Goal: Task Accomplishment & Management: Complete application form

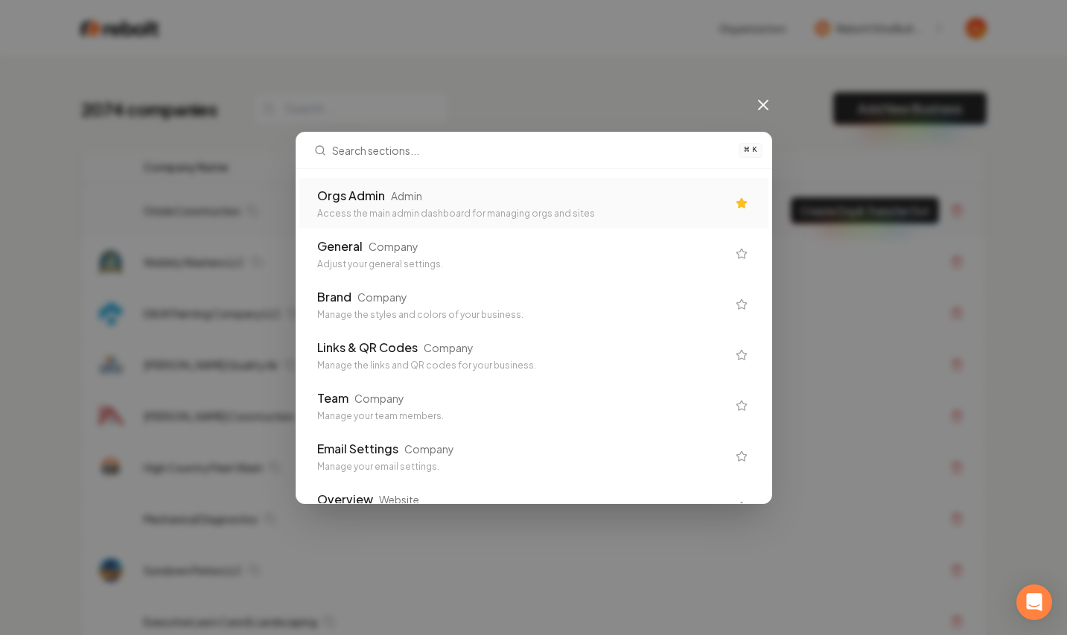
click at [456, 208] on div "Access the main admin dashboard for managing orgs and sites" at bounding box center [522, 214] width 410 height 12
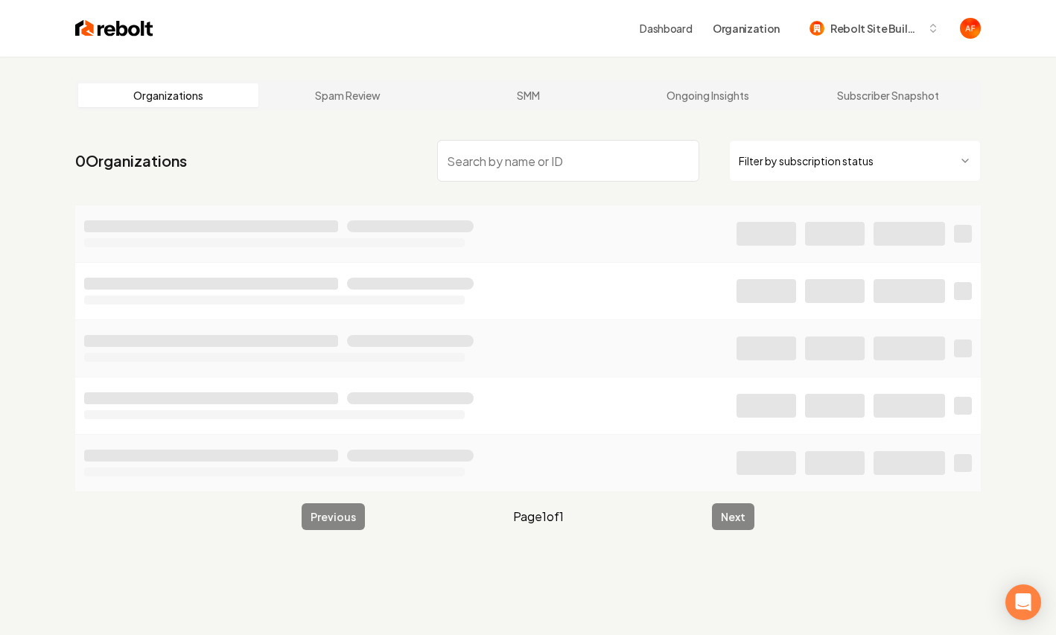
click at [510, 145] on input "search" at bounding box center [568, 161] width 262 height 42
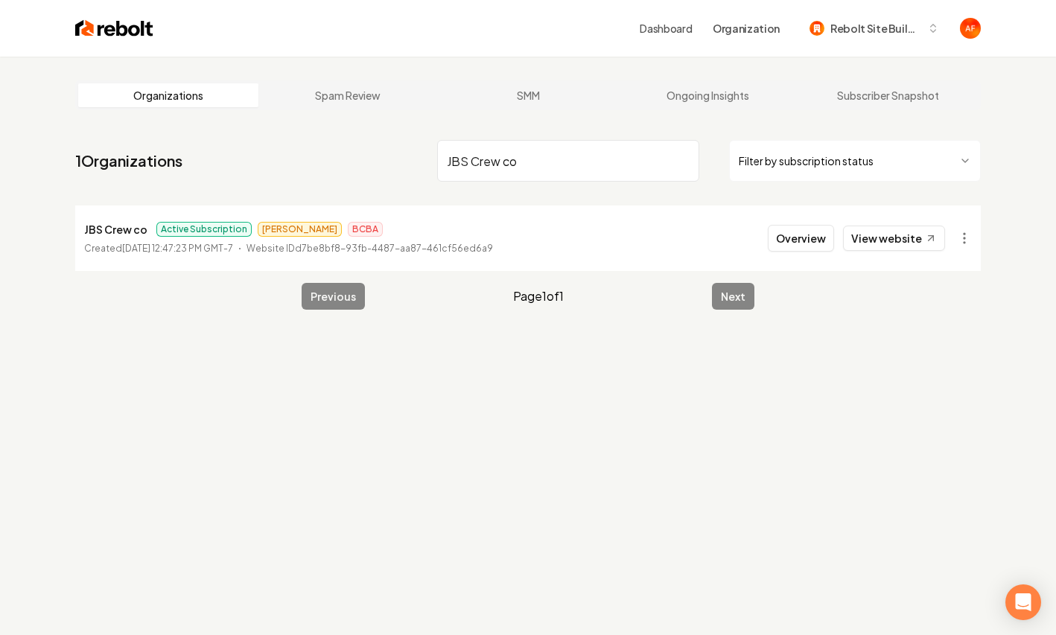
type input "JBS Crew co"
click at [91, 29] on img at bounding box center [114, 28] width 78 height 21
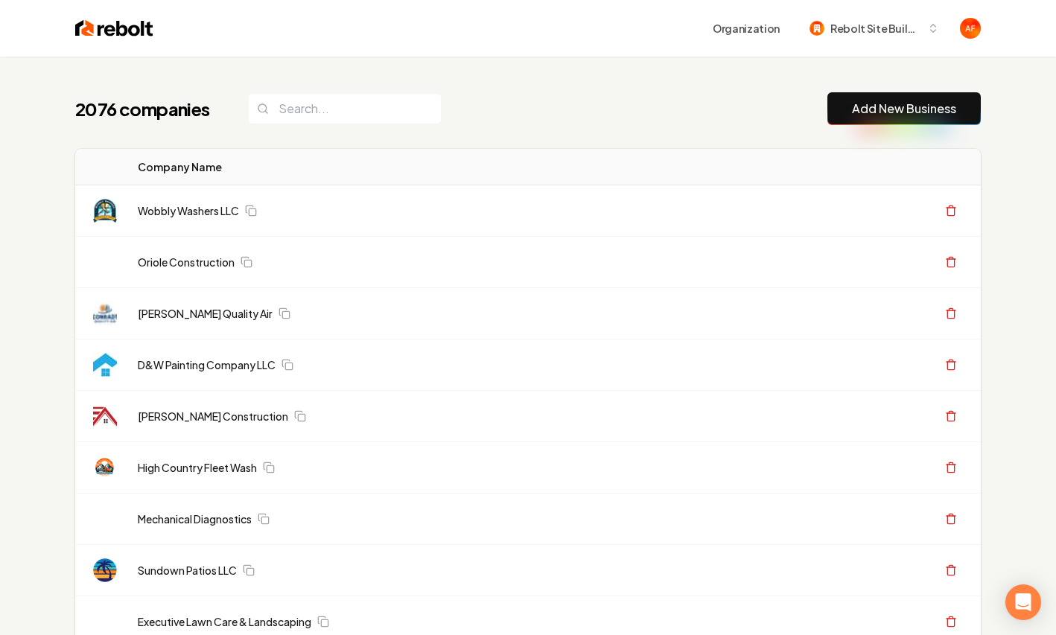
click at [876, 102] on link "Add New Business" at bounding box center [904, 109] width 104 height 18
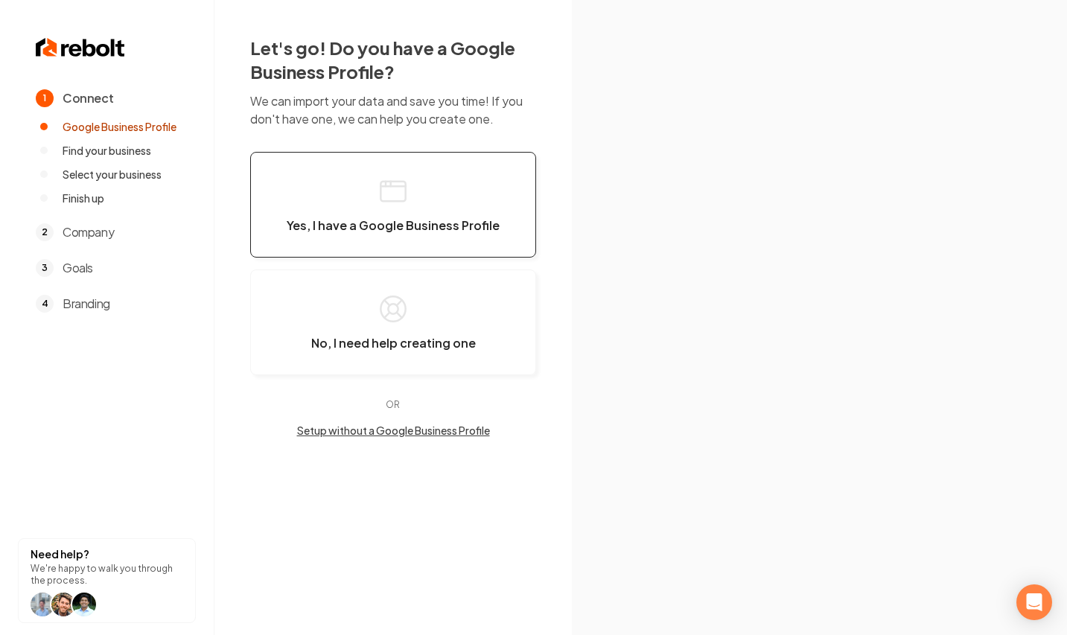
click at [486, 218] on span "Yes, I have a Google Business Profile" at bounding box center [393, 225] width 213 height 15
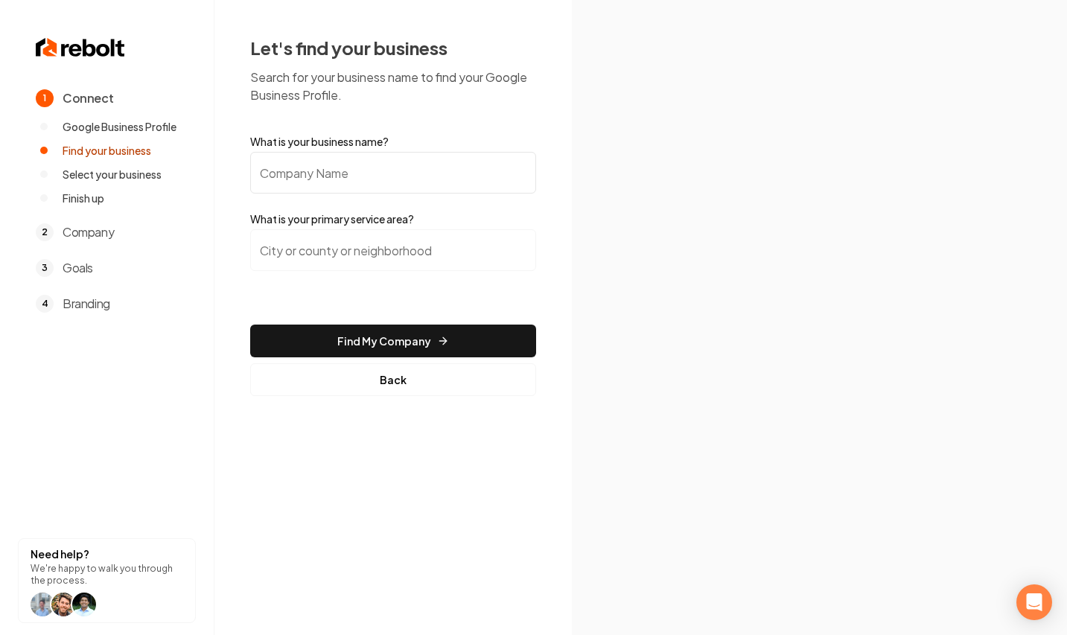
click at [398, 155] on input "What is your business name?" at bounding box center [393, 173] width 286 height 42
click at [378, 179] on input "What is your business name?" at bounding box center [393, 173] width 286 height 42
paste input "DC Garage Doors"
type input "DC Garage Doors"
click at [475, 238] on input "search" at bounding box center [393, 250] width 286 height 42
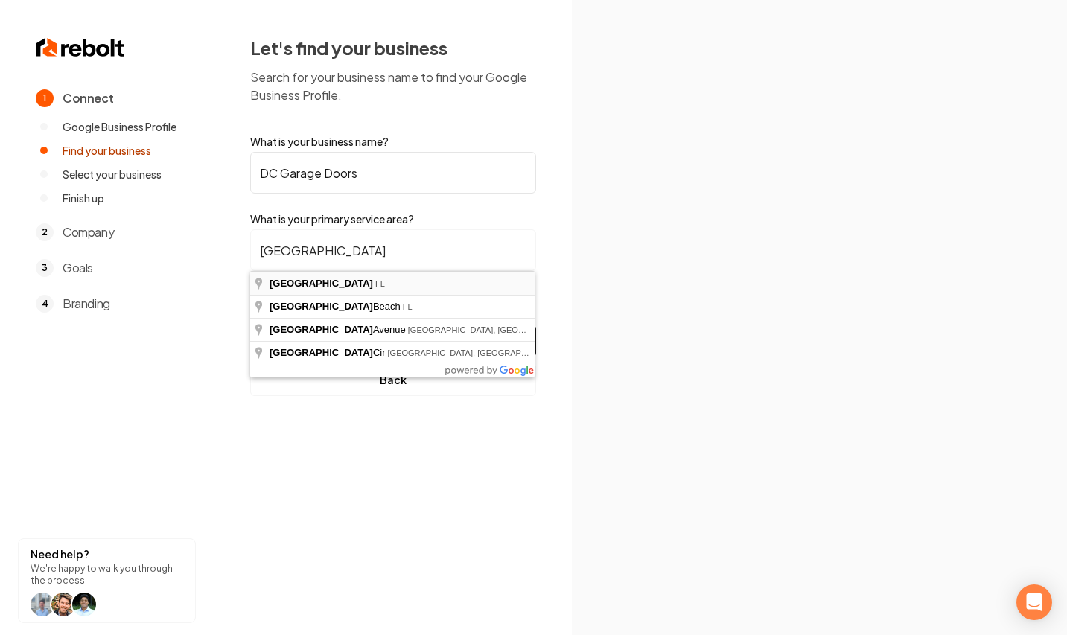
type input "[GEOGRAPHIC_DATA], [GEOGRAPHIC_DATA]"
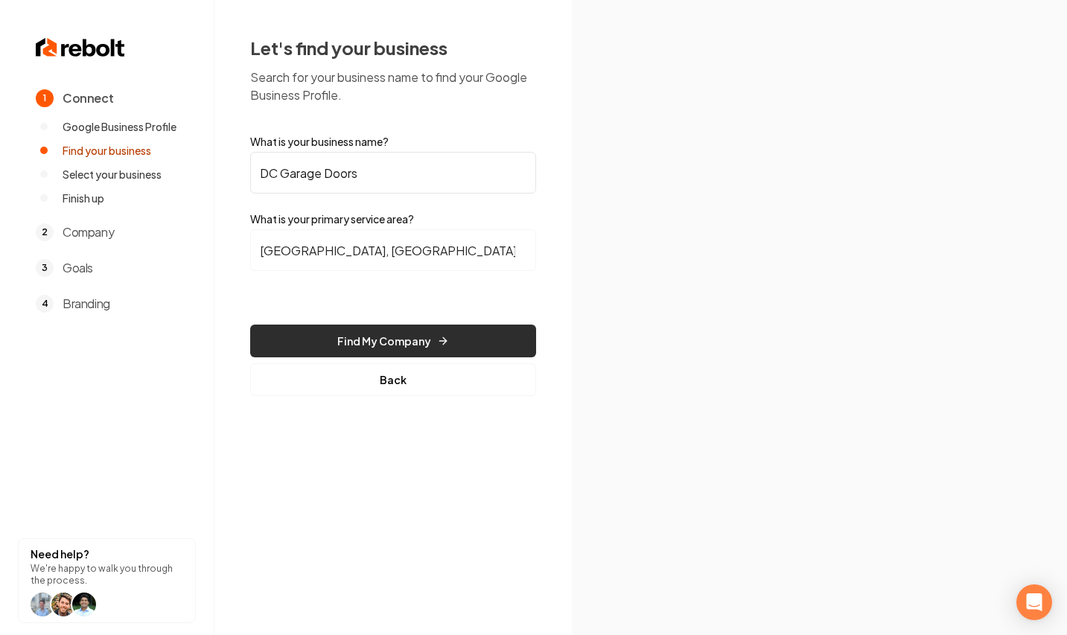
click at [440, 325] on button "Find My Company" at bounding box center [393, 341] width 286 height 33
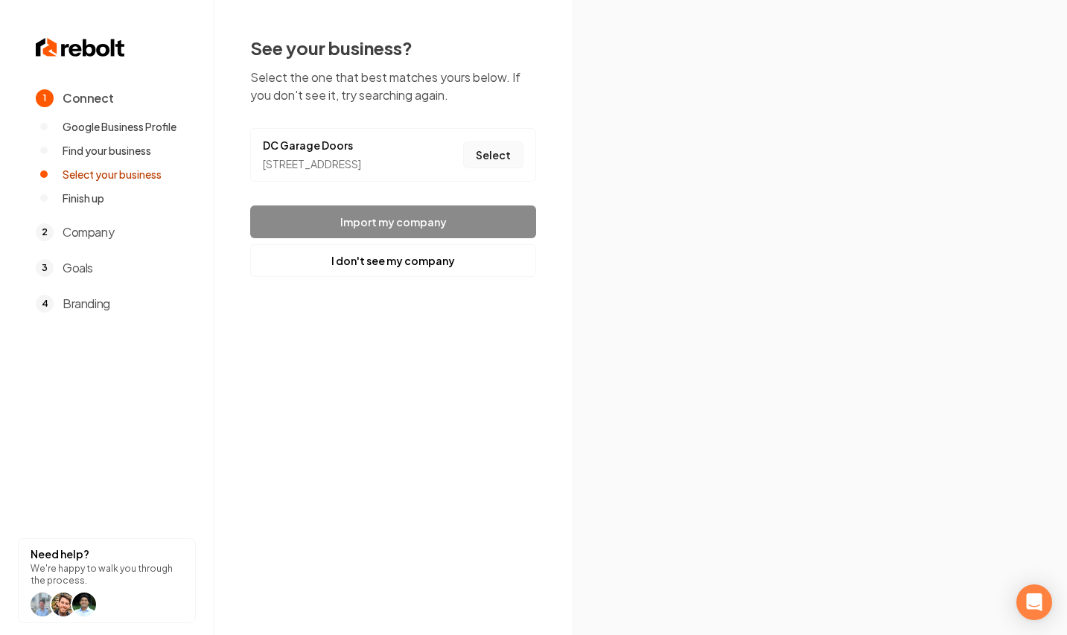
click at [504, 166] on button "Select" at bounding box center [493, 154] width 60 height 27
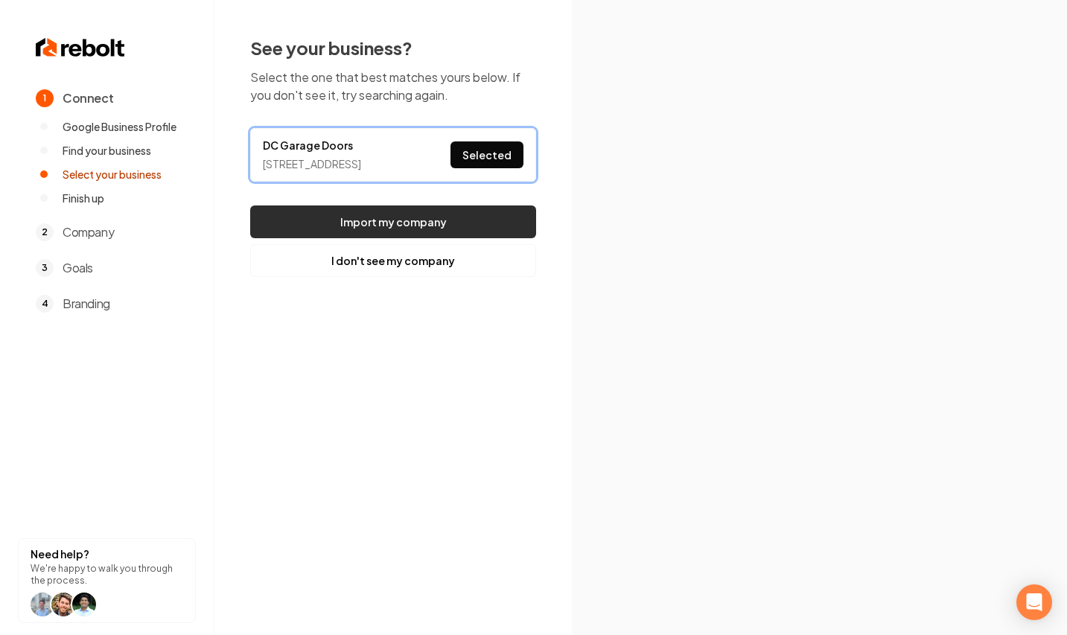
click at [460, 235] on button "Import my company" at bounding box center [393, 222] width 286 height 33
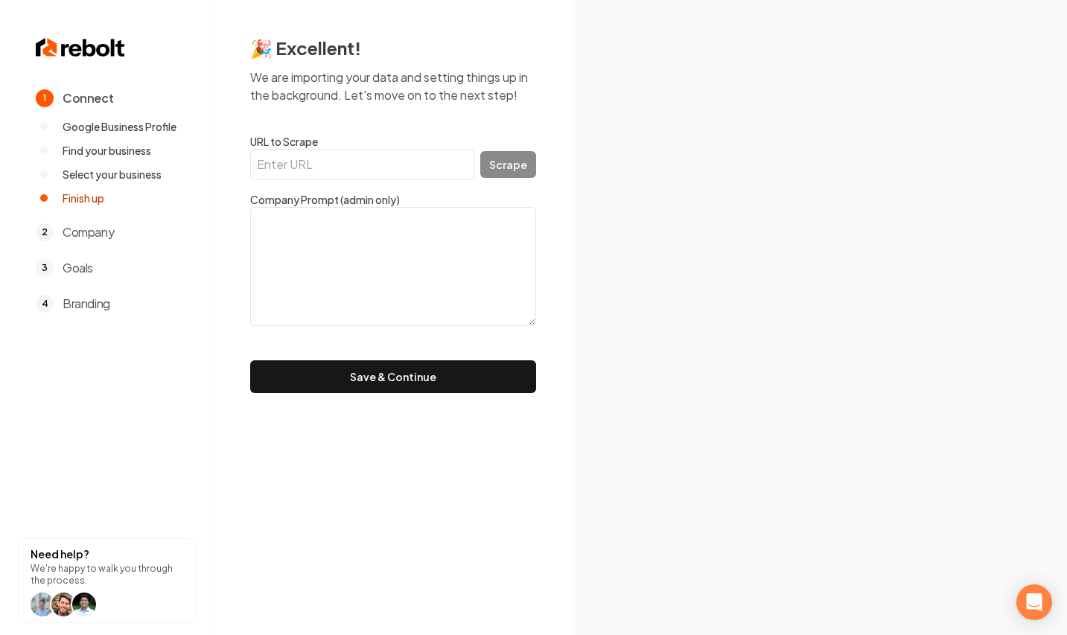
click at [290, 159] on input "URL to Scrape" at bounding box center [362, 164] width 224 height 31
paste input "[URL][DOMAIN_NAME]"
type input "[URL][DOMAIN_NAME]"
click at [504, 156] on button "Scrape" at bounding box center [508, 164] width 56 height 27
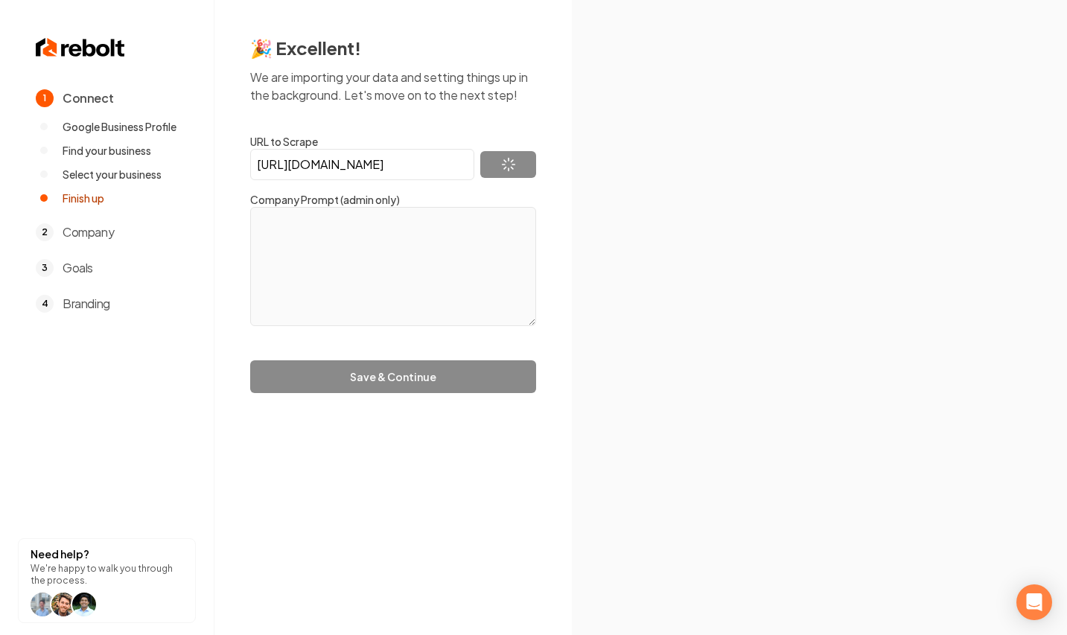
click at [393, 383] on form "URL to Scrape [URL][DOMAIN_NAME] Scrape Company Prompt (admin only) Save & Cont…" at bounding box center [393, 263] width 286 height 259
click at [401, 381] on form "URL to Scrape [URL][DOMAIN_NAME] Scrape Company Prompt (admin only) Save & Cont…" at bounding box center [393, 263] width 286 height 259
click at [427, 376] on form "URL to Scrape [URL][DOMAIN_NAME] Scrape Company Prompt (admin only) Save & Cont…" at bounding box center [393, 263] width 286 height 259
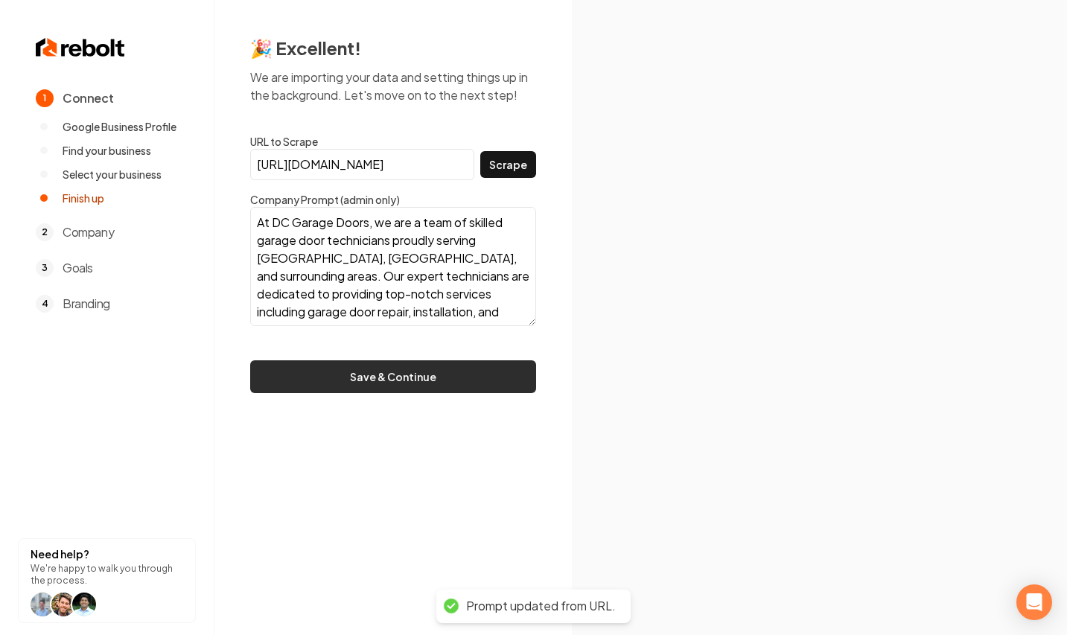
click at [448, 382] on button "Save & Continue" at bounding box center [393, 376] width 286 height 33
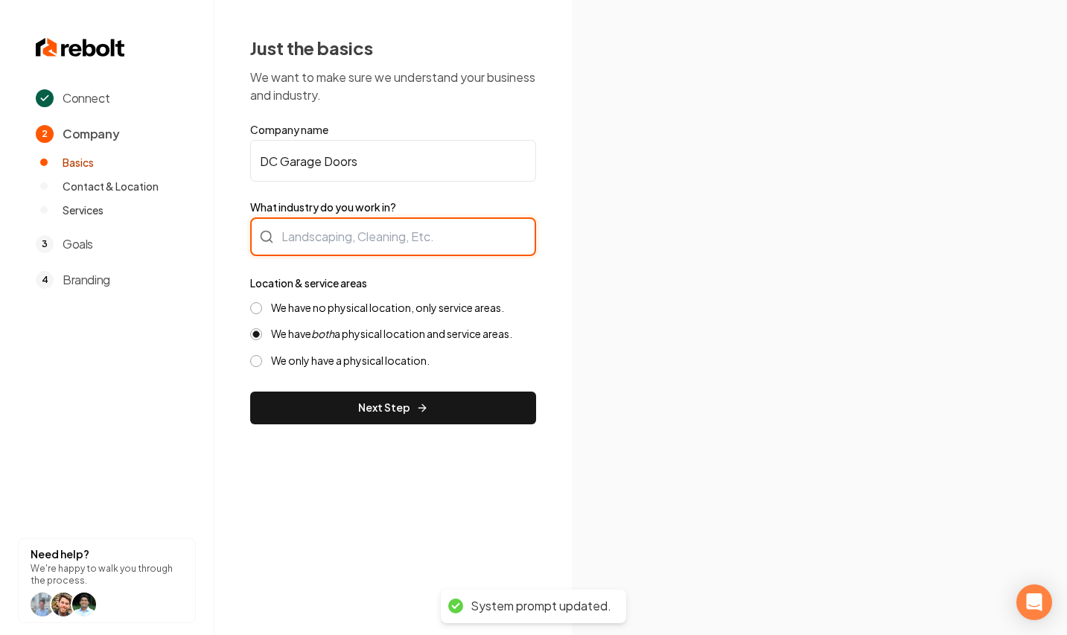
click at [426, 248] on div at bounding box center [393, 236] width 286 height 39
click at [325, 247] on div at bounding box center [393, 236] width 286 height 39
type input "g"
type input "Garage Door Repair"
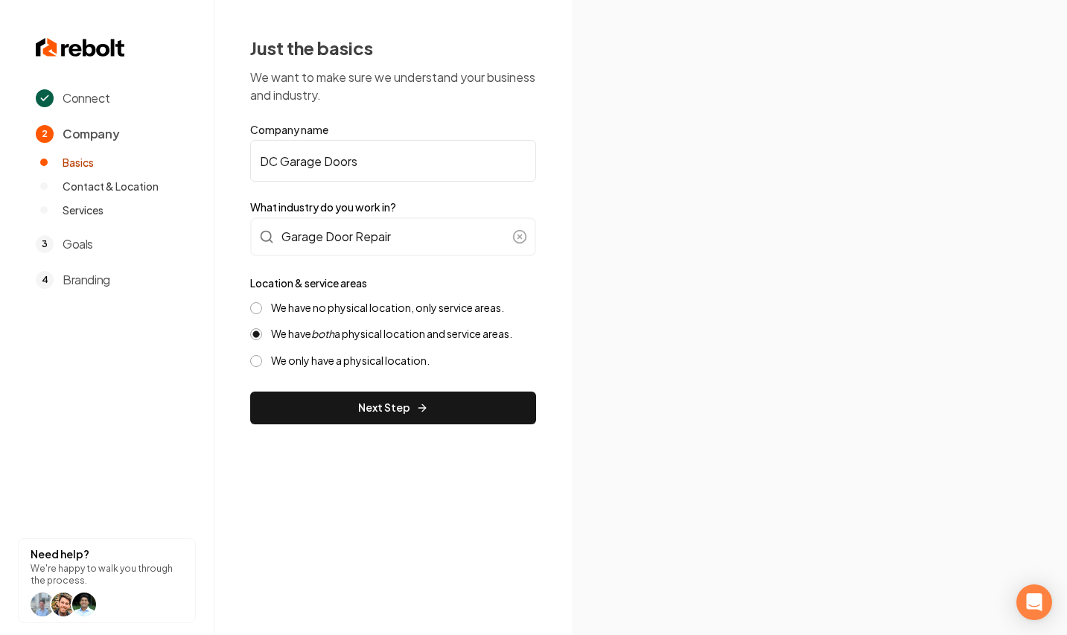
click at [354, 297] on div "Location & service areas We have no physical location, only service areas. We h…" at bounding box center [393, 321] width 286 height 94
click at [353, 303] on label "We have no physical location, only service areas." at bounding box center [387, 308] width 233 height 14
click at [262, 303] on button "We have no physical location, only service areas." at bounding box center [256, 308] width 12 height 12
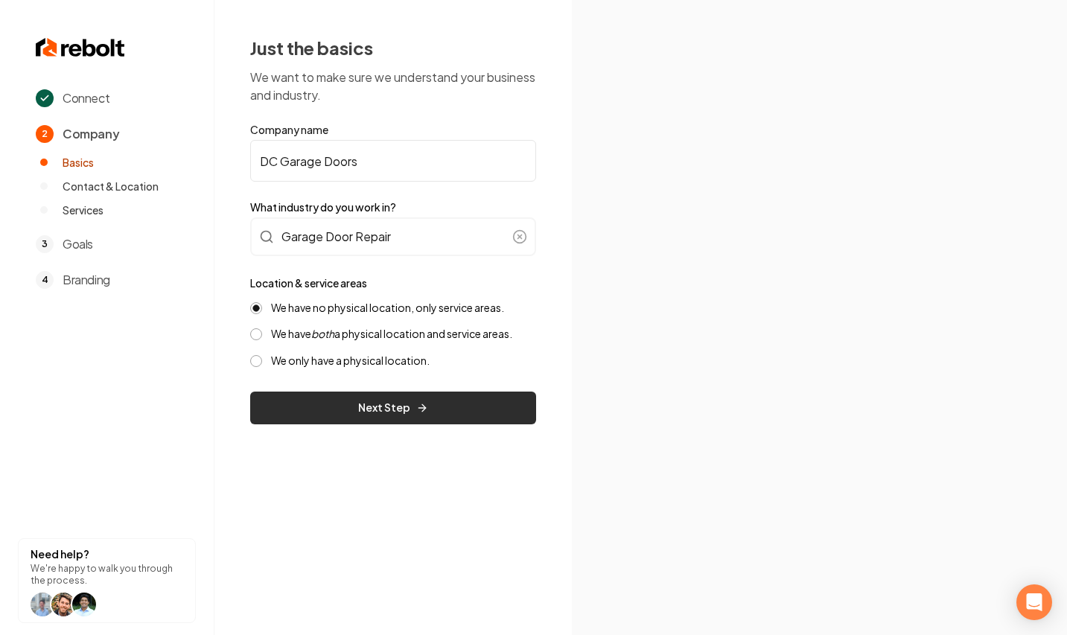
click at [430, 414] on button "Next Step" at bounding box center [393, 408] width 286 height 33
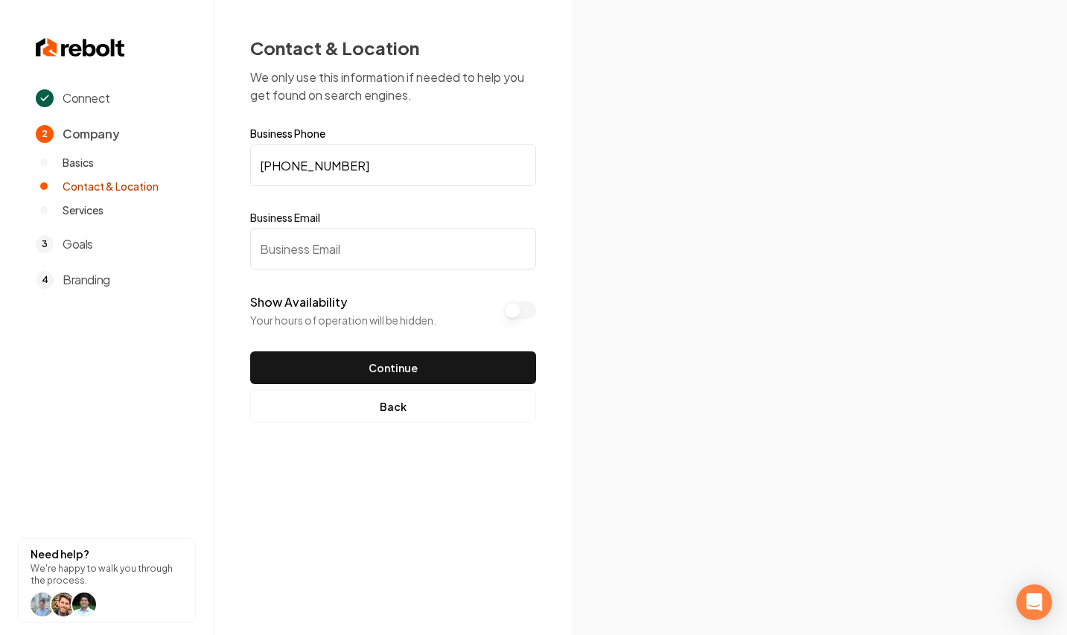
click at [427, 258] on input "Business Email" at bounding box center [393, 249] width 286 height 42
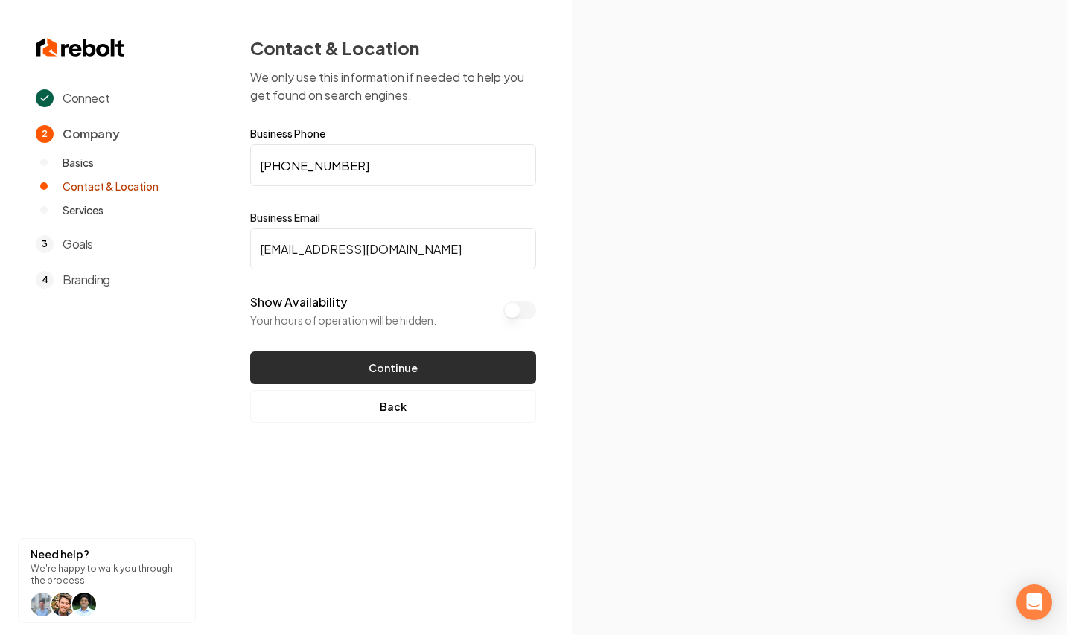
type input "[EMAIL_ADDRESS][DOMAIN_NAME]"
click at [401, 359] on button "Continue" at bounding box center [393, 367] width 286 height 33
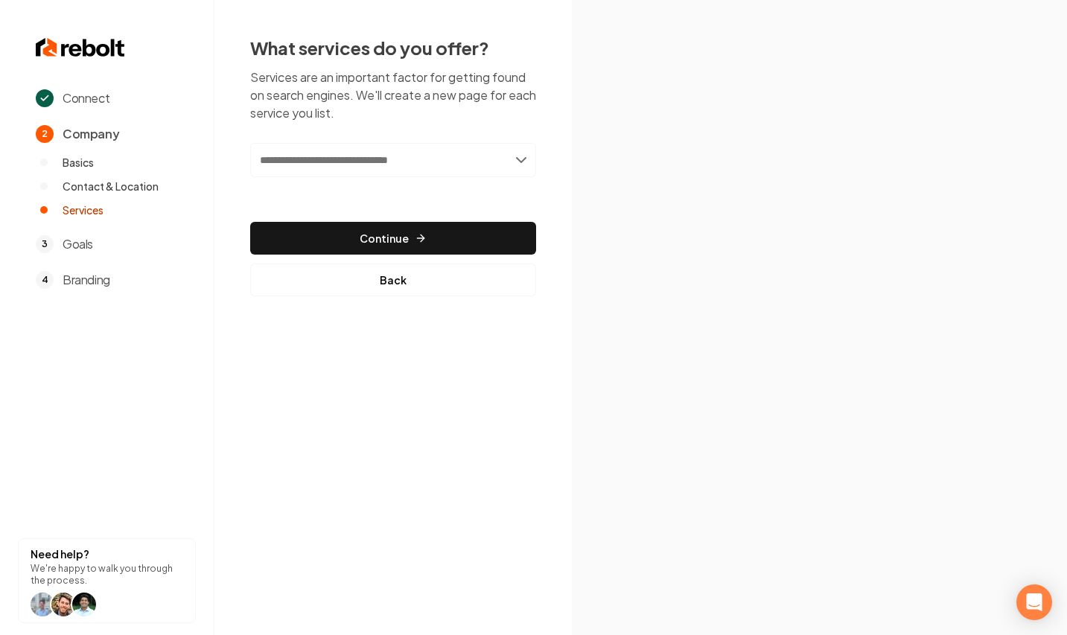
click at [491, 161] on input "text" at bounding box center [393, 160] width 286 height 34
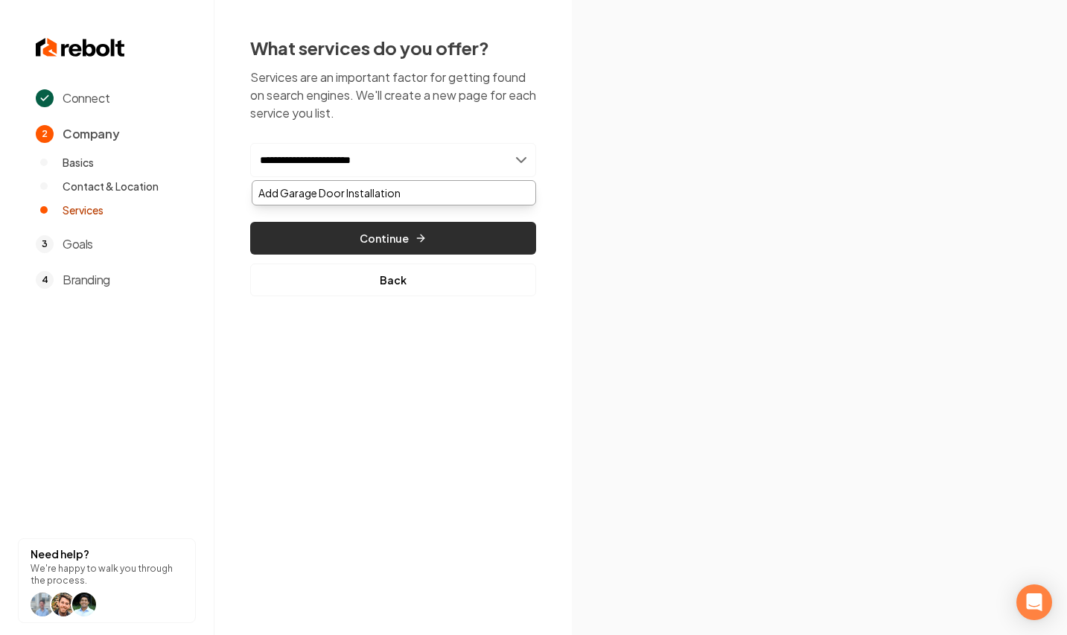
type input "**********"
click at [416, 224] on button "Continue" at bounding box center [393, 238] width 286 height 33
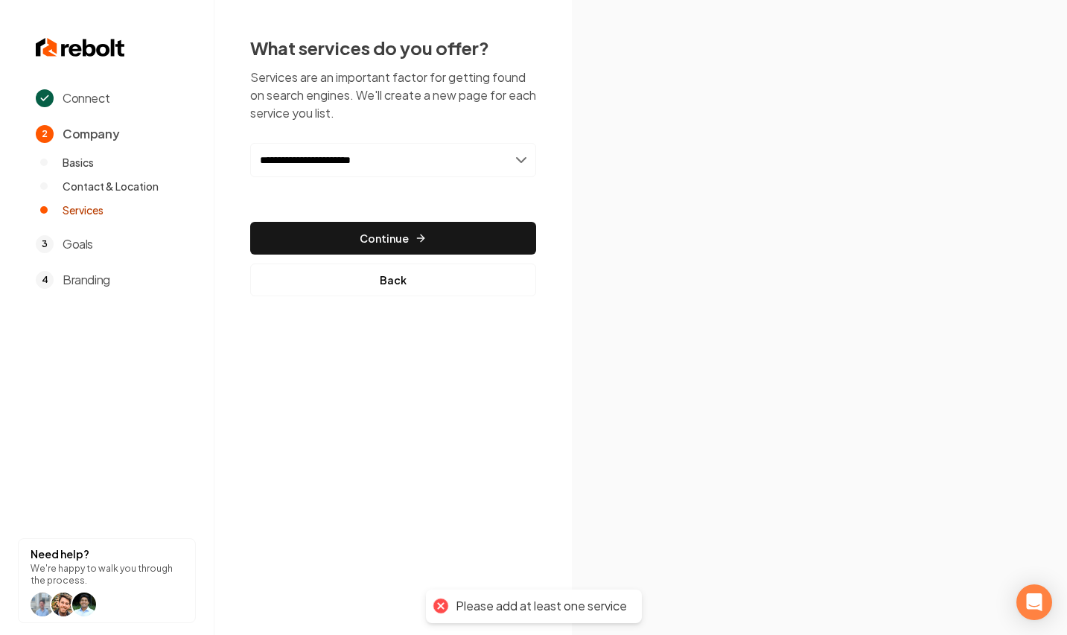
click at [403, 155] on input "**********" at bounding box center [393, 160] width 286 height 34
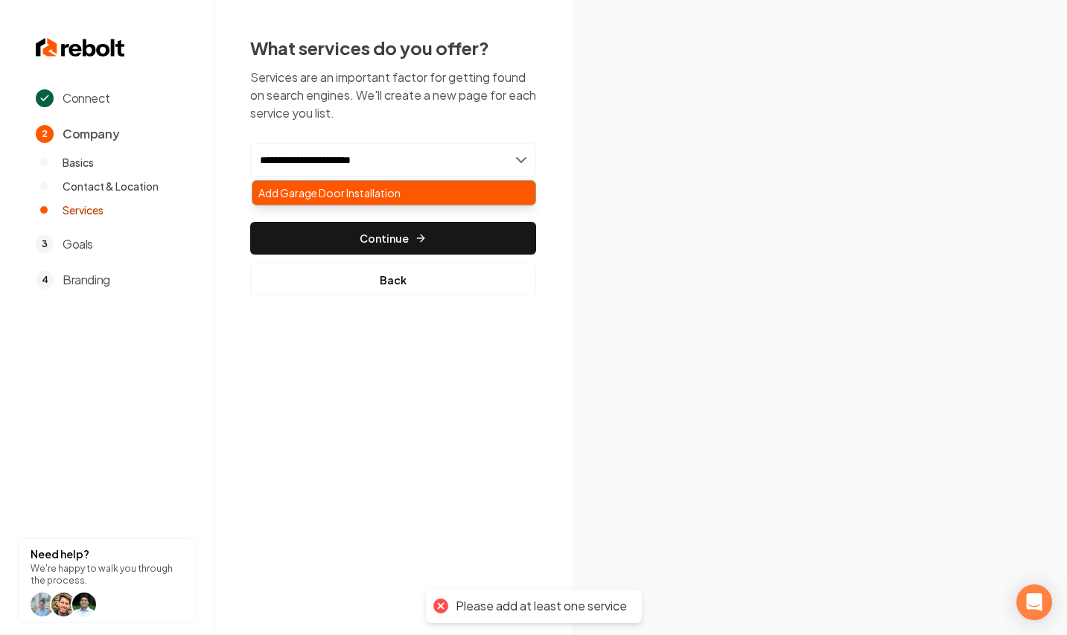
click at [390, 197] on div "Add Garage Door Installation" at bounding box center [393, 193] width 283 height 24
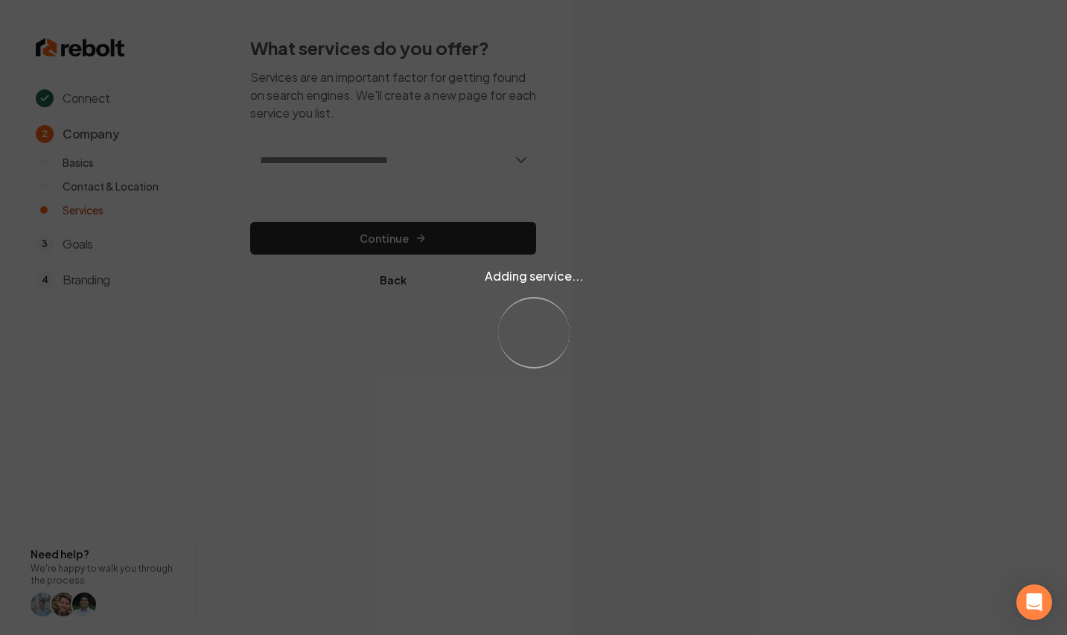
click at [391, 151] on div "Adding service... Loading..." at bounding box center [533, 317] width 1067 height 635
click at [389, 162] on div "Adding service... Loading..." at bounding box center [533, 317] width 1067 height 635
click at [397, 159] on div "Adding service... Loading..." at bounding box center [533, 317] width 1067 height 635
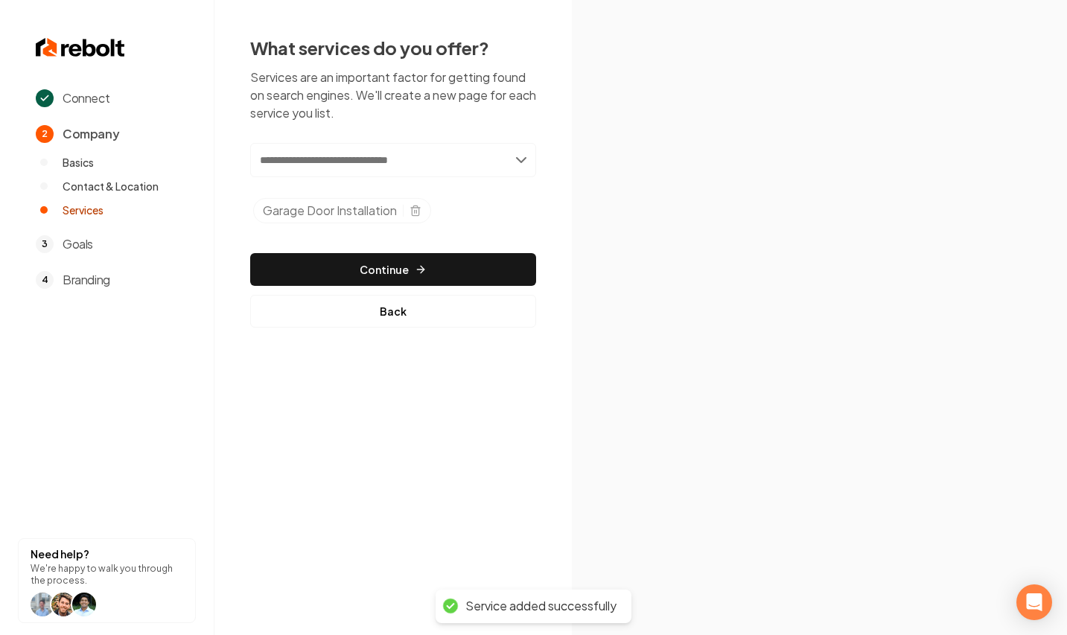
click at [396, 161] on input "text" at bounding box center [393, 160] width 286 height 34
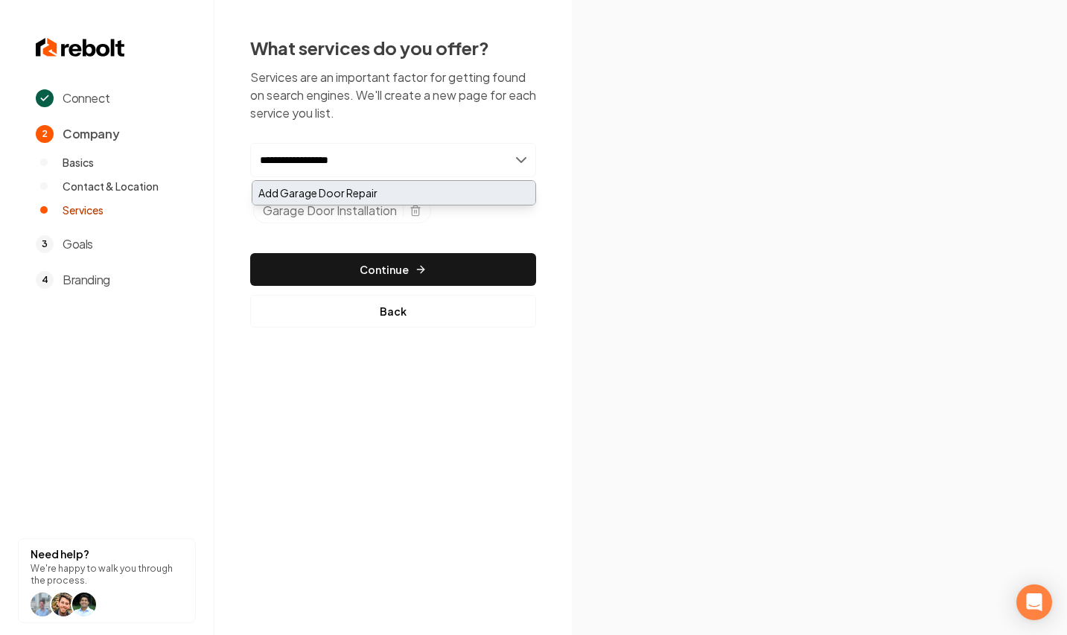
type input "**********"
click at [324, 191] on div "Add Garage Door Repair" at bounding box center [393, 193] width 283 height 24
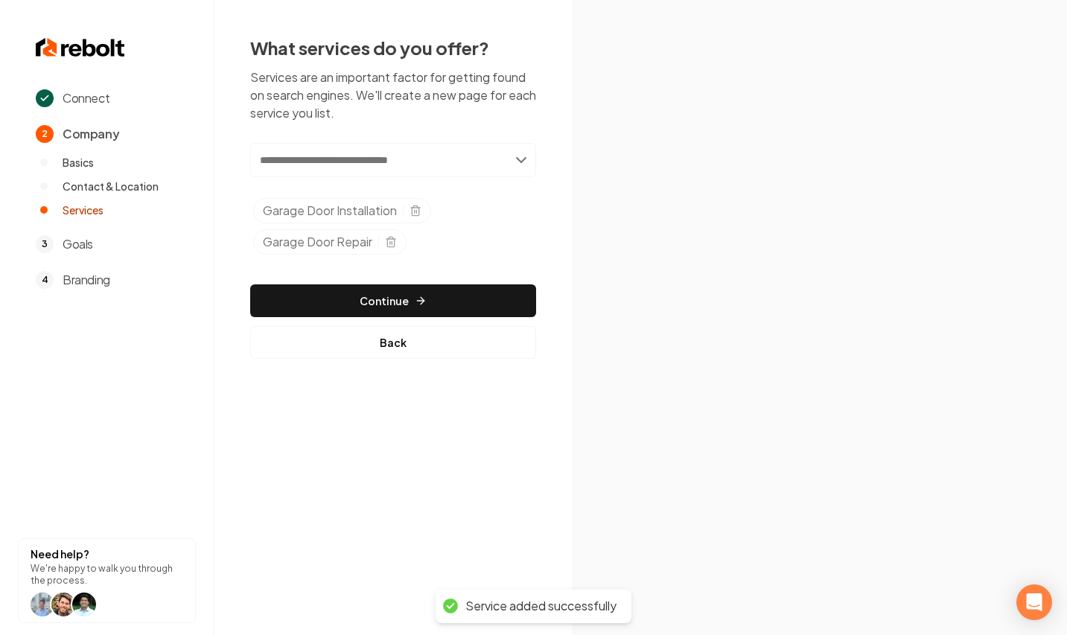
click at [445, 179] on div "Add new or select from suggestions Select a service Garage Door Installation Ga…" at bounding box center [393, 202] width 286 height 118
click at [450, 171] on input "text" at bounding box center [393, 160] width 286 height 34
click at [477, 151] on input "text" at bounding box center [393, 160] width 286 height 34
click at [491, 157] on input "text" at bounding box center [393, 160] width 286 height 34
click at [500, 162] on input "text" at bounding box center [393, 160] width 286 height 34
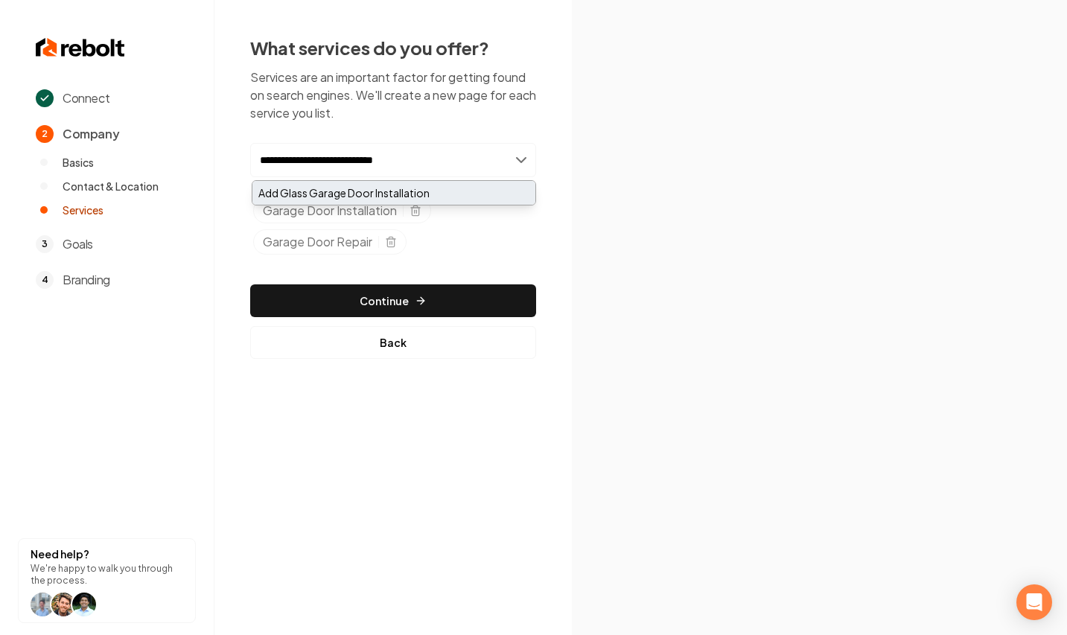
type input "**********"
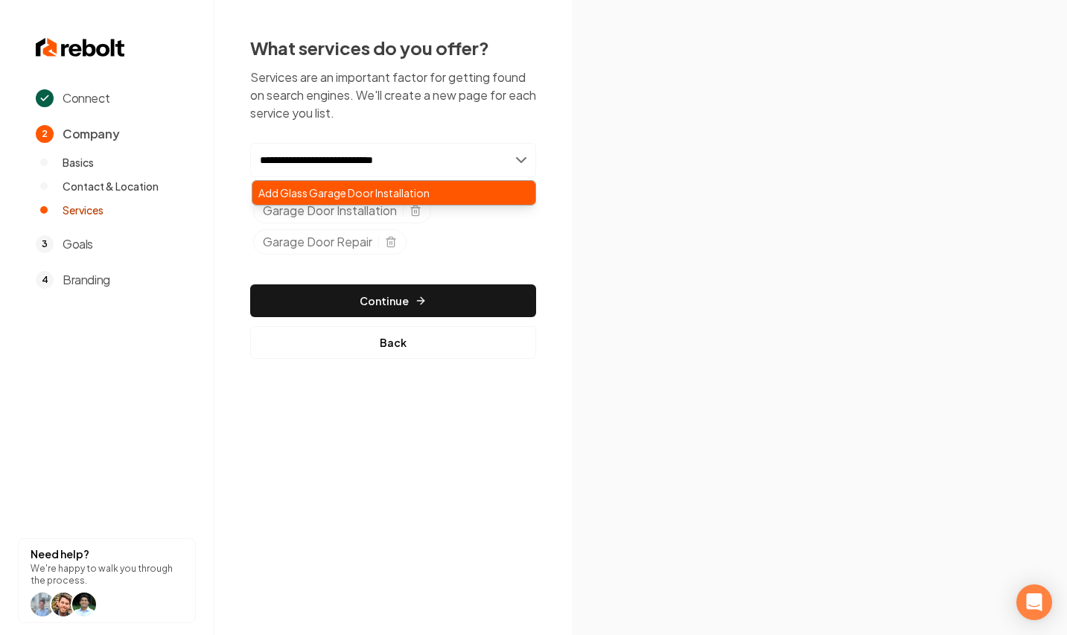
click at [433, 197] on div "Add Glass Garage Door Installation" at bounding box center [393, 193] width 283 height 24
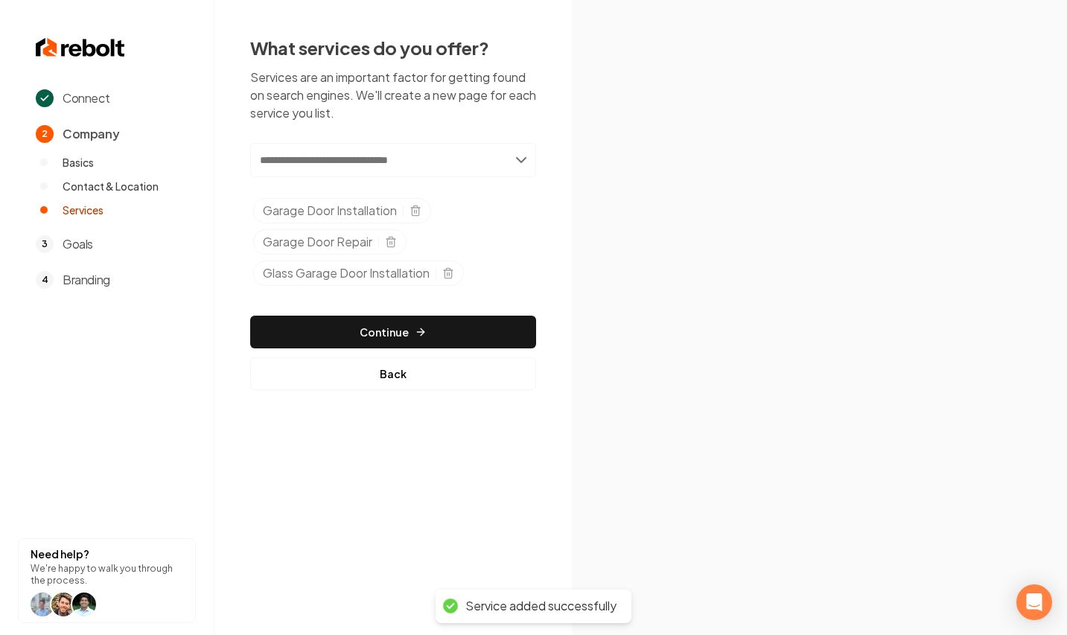
click at [417, 158] on input "text" at bounding box center [393, 160] width 286 height 34
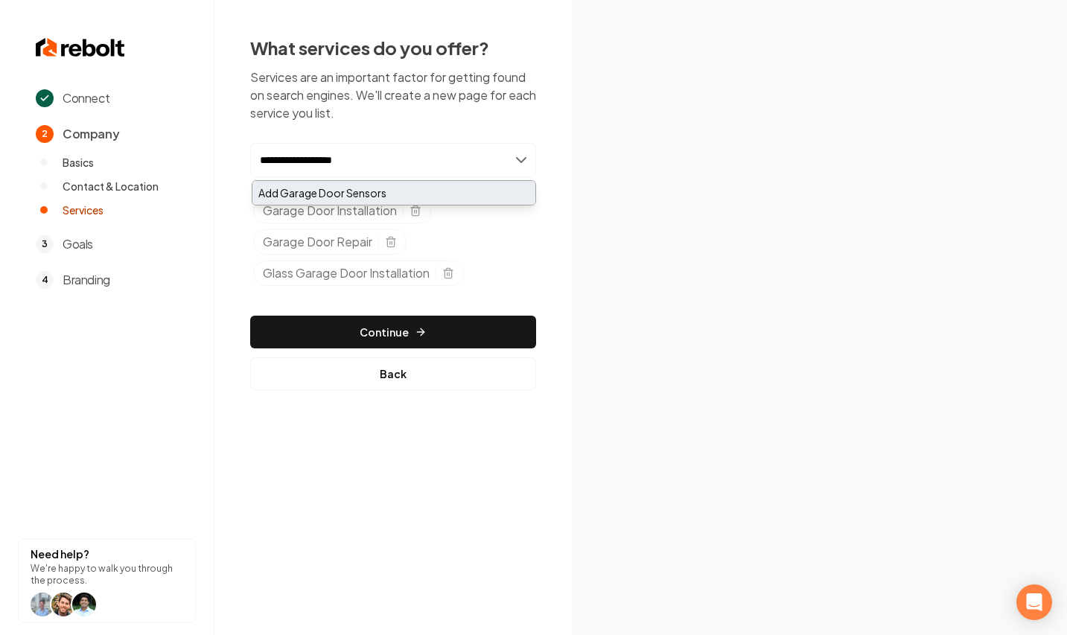
type input "**********"
click at [381, 187] on div "Add Garage Door Sensors" at bounding box center [393, 193] width 283 height 24
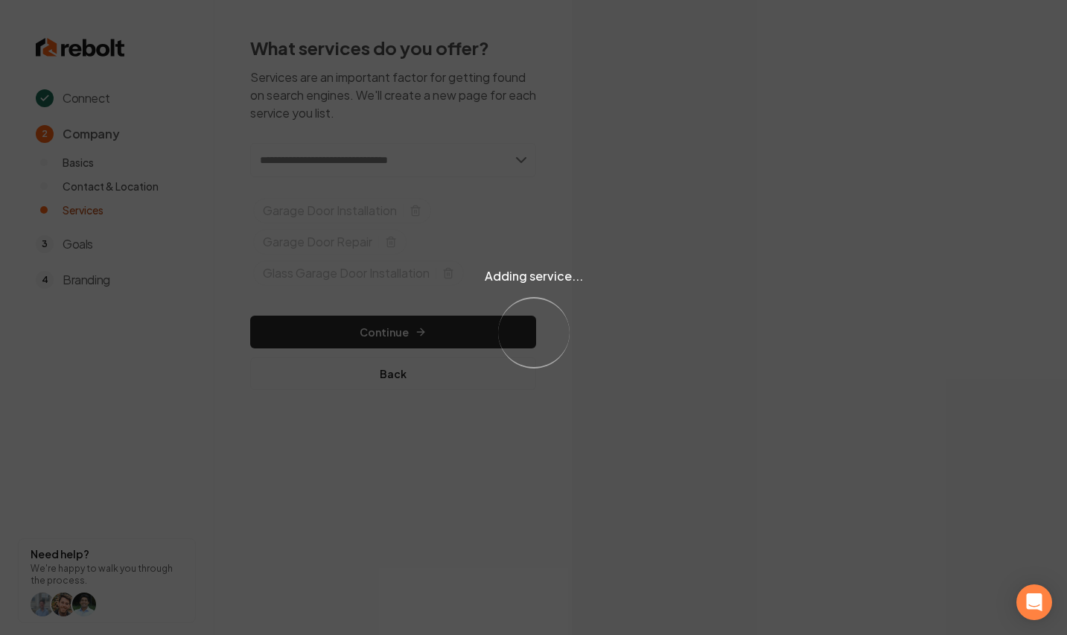
click at [430, 313] on div "Adding service... Loading..." at bounding box center [533, 317] width 1067 height 635
click at [424, 329] on div "Adding service... Loading..." at bounding box center [533, 317] width 1067 height 635
click at [426, 329] on div "Adding service... Loading..." at bounding box center [533, 317] width 1067 height 635
click at [456, 337] on div "Adding service... Loading..." at bounding box center [533, 317] width 1067 height 635
click at [459, 337] on div "Adding service... Loading..." at bounding box center [533, 317] width 1067 height 635
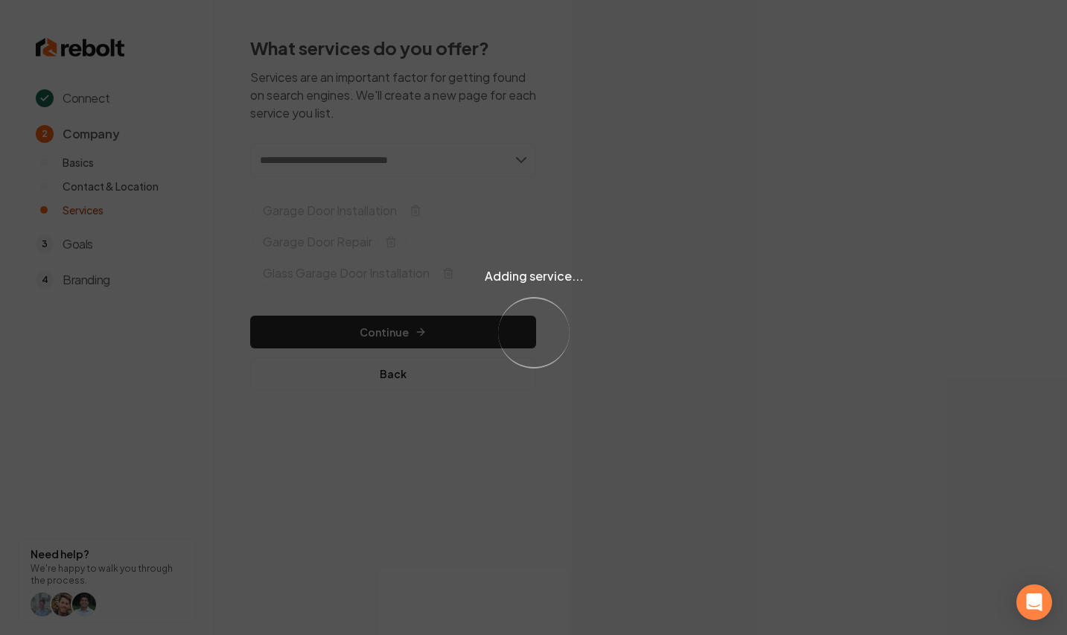
click at [466, 337] on div "Adding service... Loading..." at bounding box center [533, 317] width 1067 height 635
click at [469, 336] on div "Adding service... Loading..." at bounding box center [533, 317] width 1067 height 635
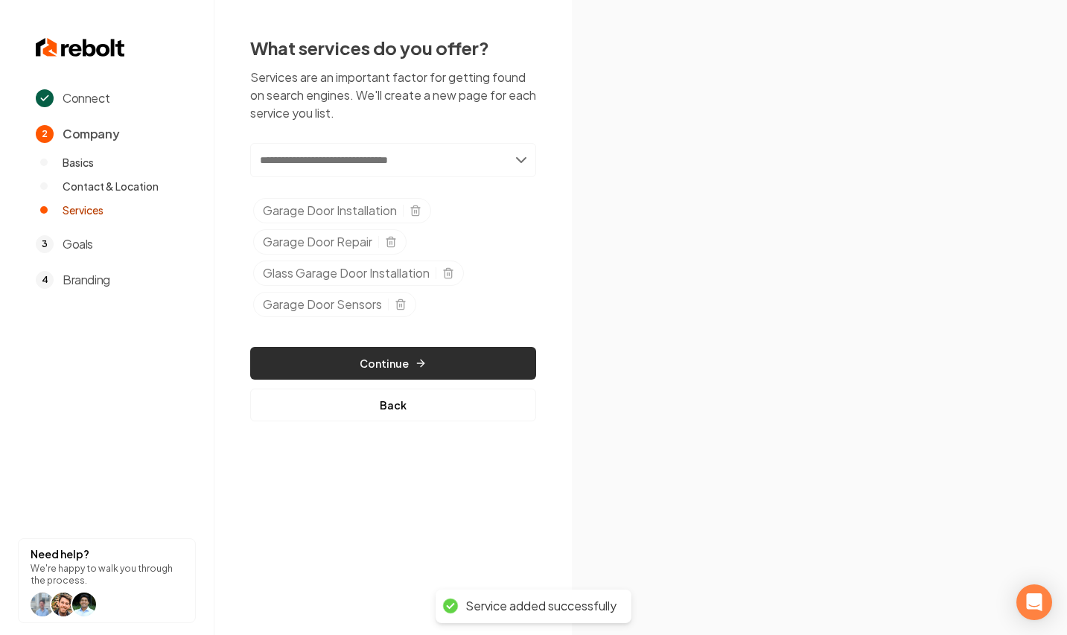
click at [471, 363] on button "Continue" at bounding box center [393, 363] width 286 height 33
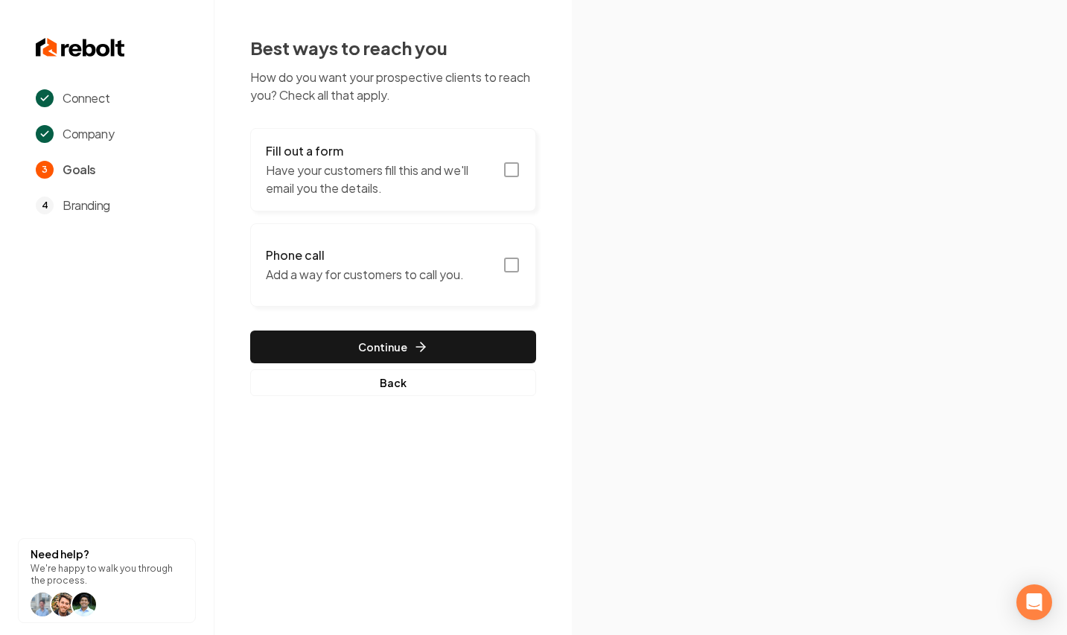
click at [507, 174] on icon "button" at bounding box center [512, 170] width 18 height 18
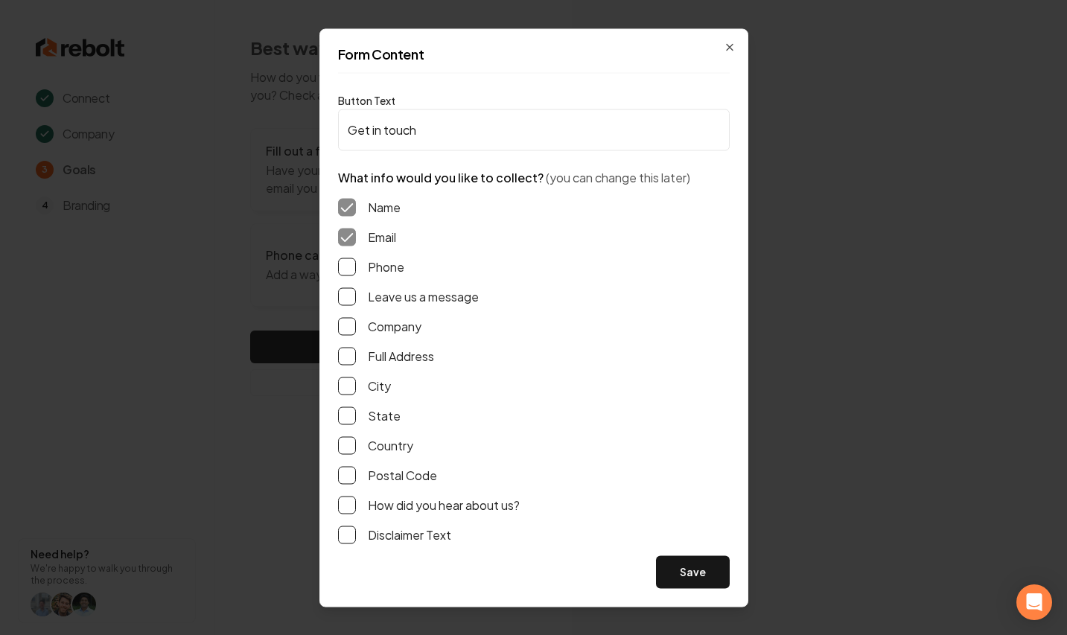
click at [356, 268] on div "Phone" at bounding box center [534, 267] width 392 height 18
click at [347, 273] on button "Phone" at bounding box center [347, 267] width 18 height 18
click at [343, 291] on button "Leave us a message" at bounding box center [347, 296] width 18 height 18
click at [347, 480] on button "Postal Code" at bounding box center [347, 475] width 18 height 18
click at [354, 509] on button "How did you hear about us?" at bounding box center [347, 505] width 18 height 18
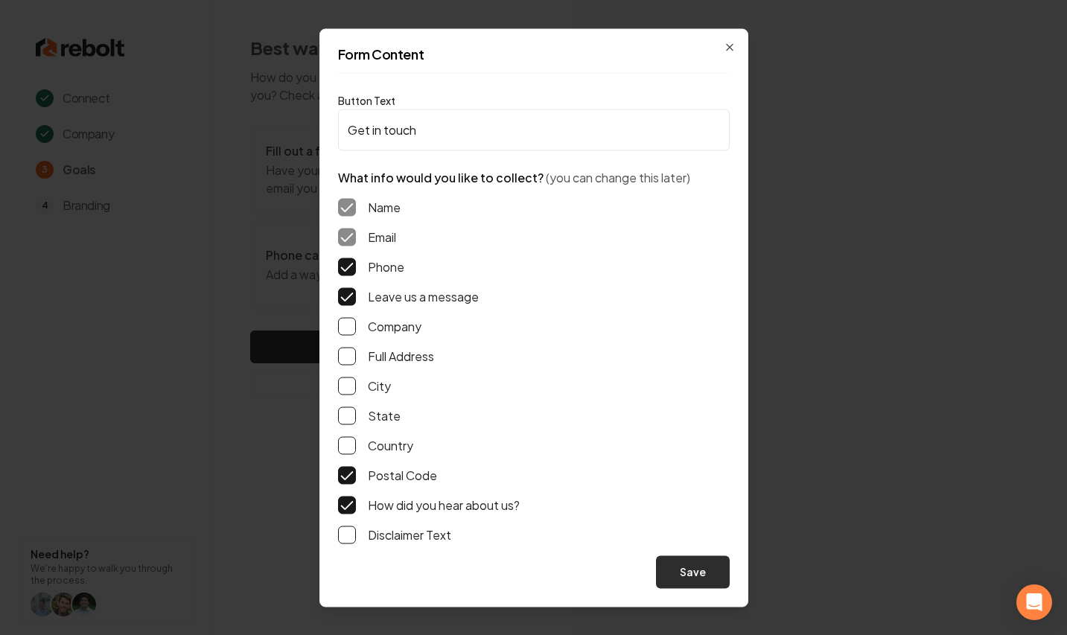
click at [681, 561] on button "Save" at bounding box center [693, 572] width 74 height 33
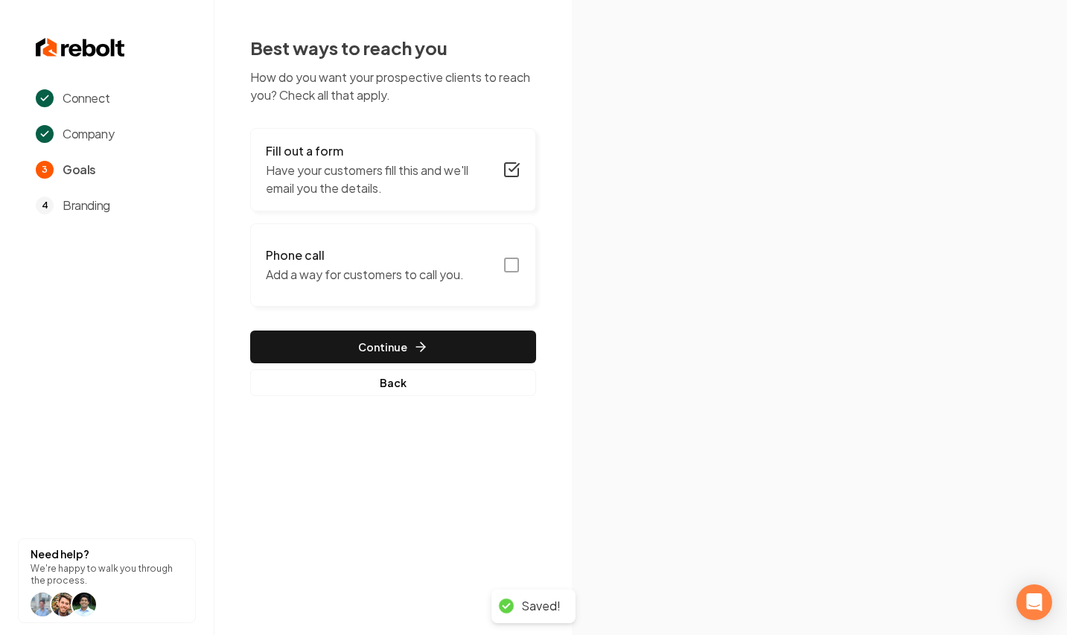
click at [430, 267] on p "Add a way for customers to call you." at bounding box center [365, 275] width 198 height 18
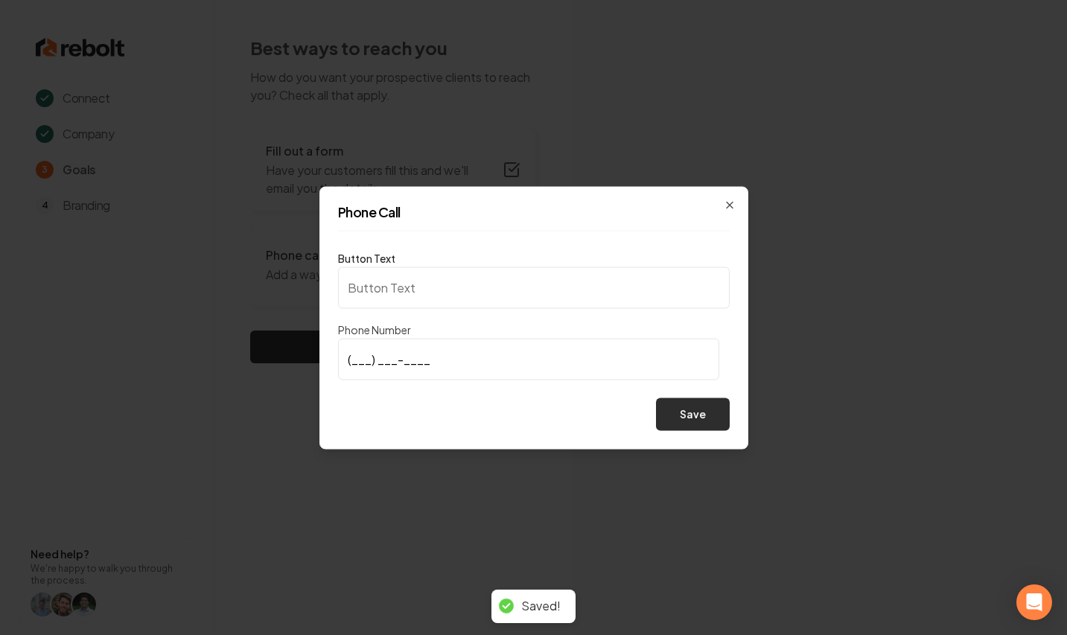
type input "Call us"
type input "[PHONE_NUMBER]"
click at [676, 407] on button "Save" at bounding box center [693, 414] width 74 height 33
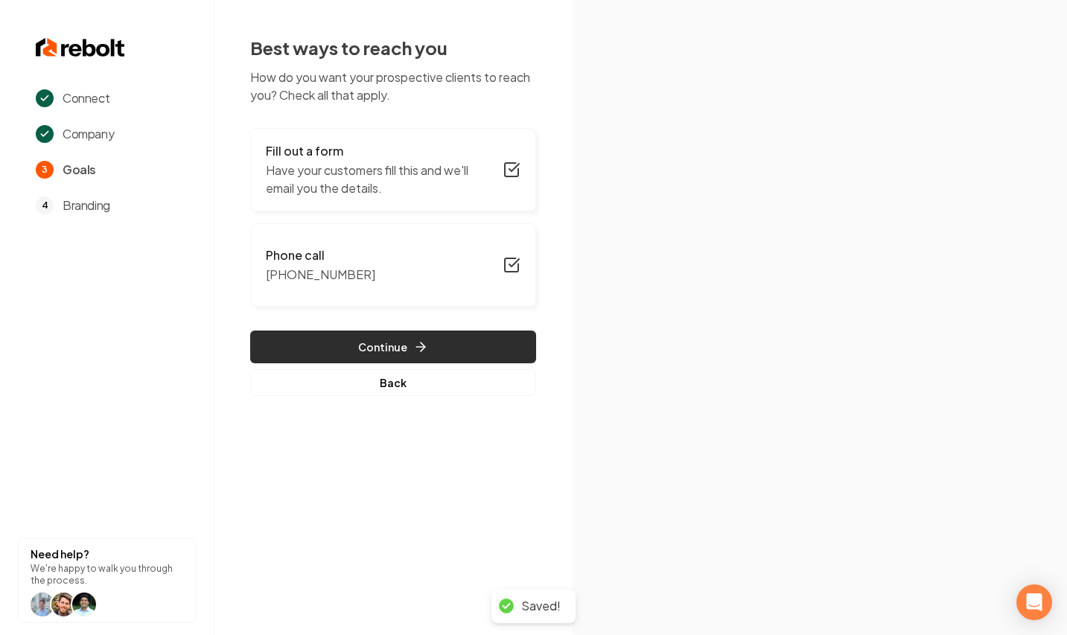
click at [337, 344] on button "Continue" at bounding box center [393, 347] width 286 height 33
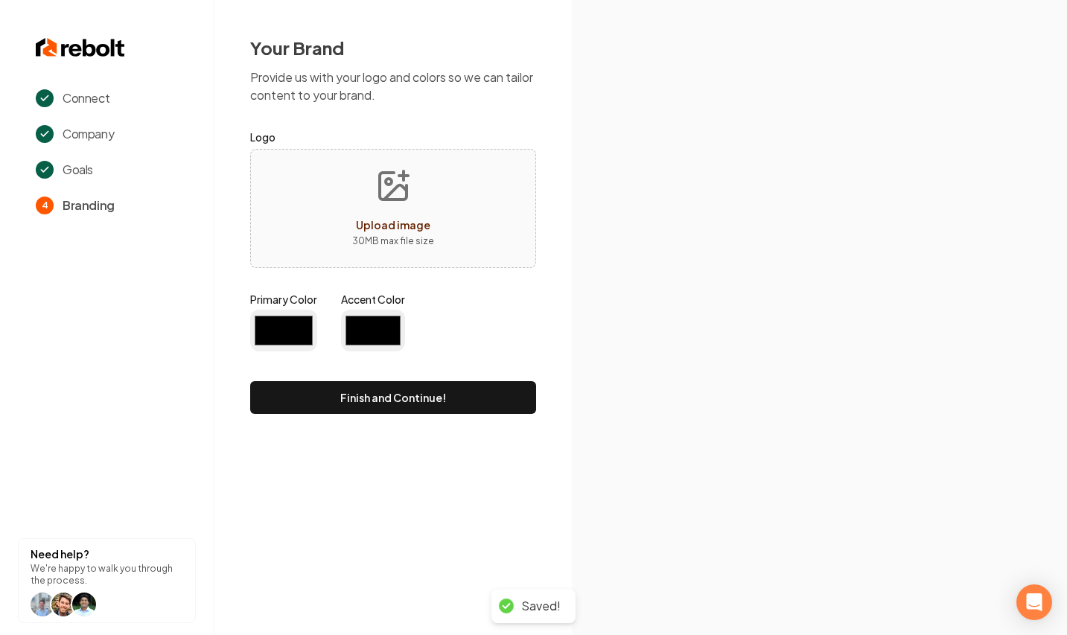
type input "#194d33"
type input "#70be00"
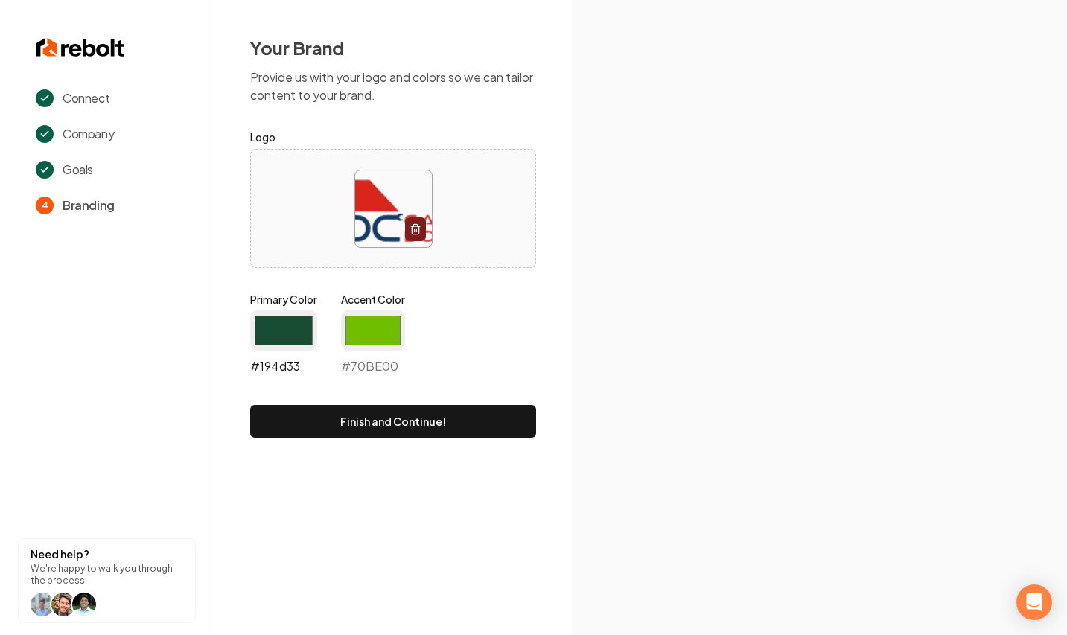
click at [298, 328] on input "#194d33" at bounding box center [283, 331] width 67 height 42
type input "#153c69"
click at [354, 330] on input "#70be00" at bounding box center [373, 331] width 64 height 42
type input "#d9251c"
click at [448, 318] on div "Primary Color #153c69 #153c69 Accent Color #d9251c #d9251c" at bounding box center [393, 336] width 286 height 89
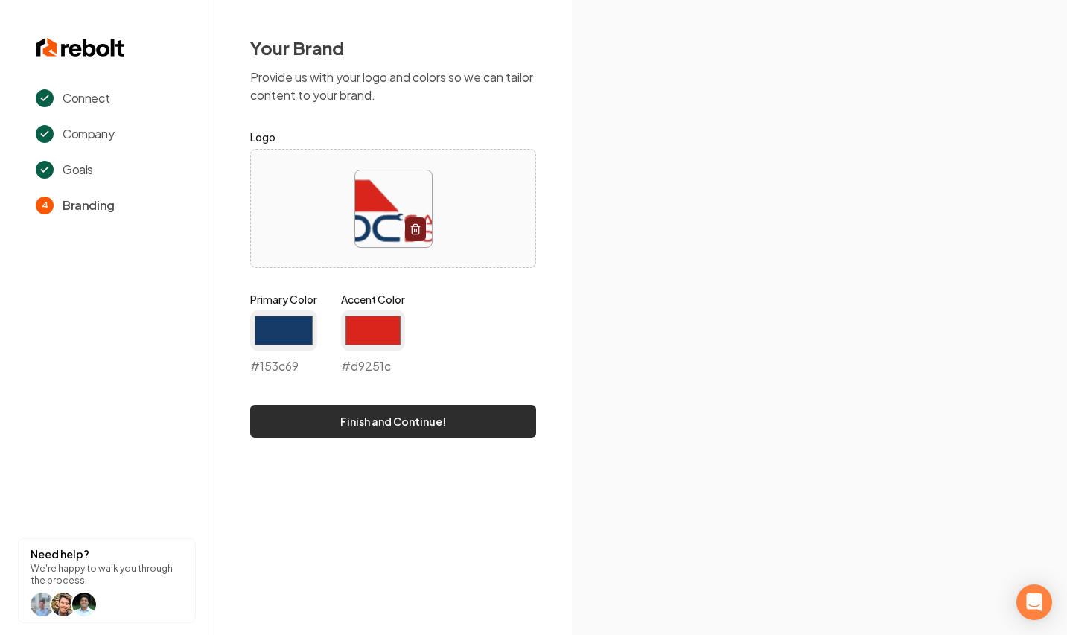
click at [470, 424] on button "Finish and Continue!" at bounding box center [393, 421] width 286 height 33
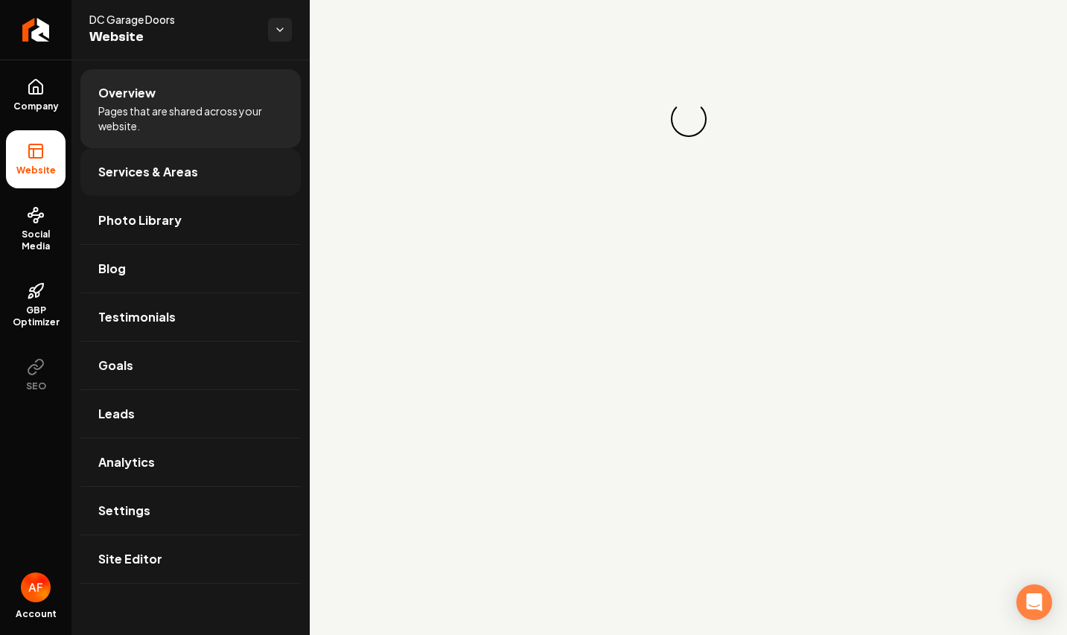
click at [129, 172] on span "Services & Areas" at bounding box center [148, 172] width 100 height 18
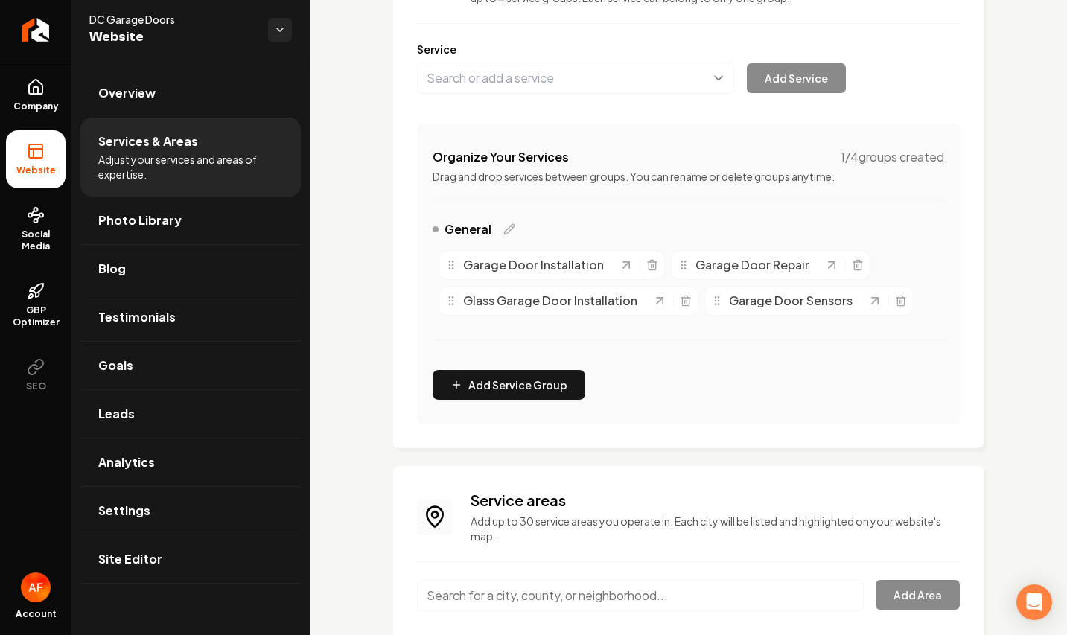
scroll to position [288, 0]
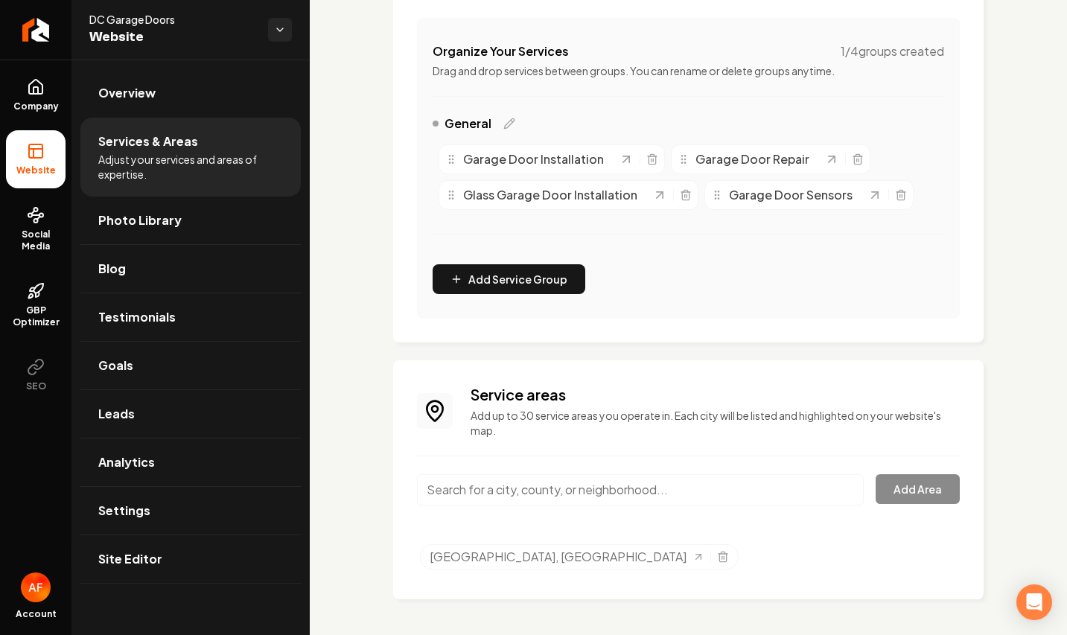
click at [667, 491] on input "Main content area" at bounding box center [640, 489] width 447 height 31
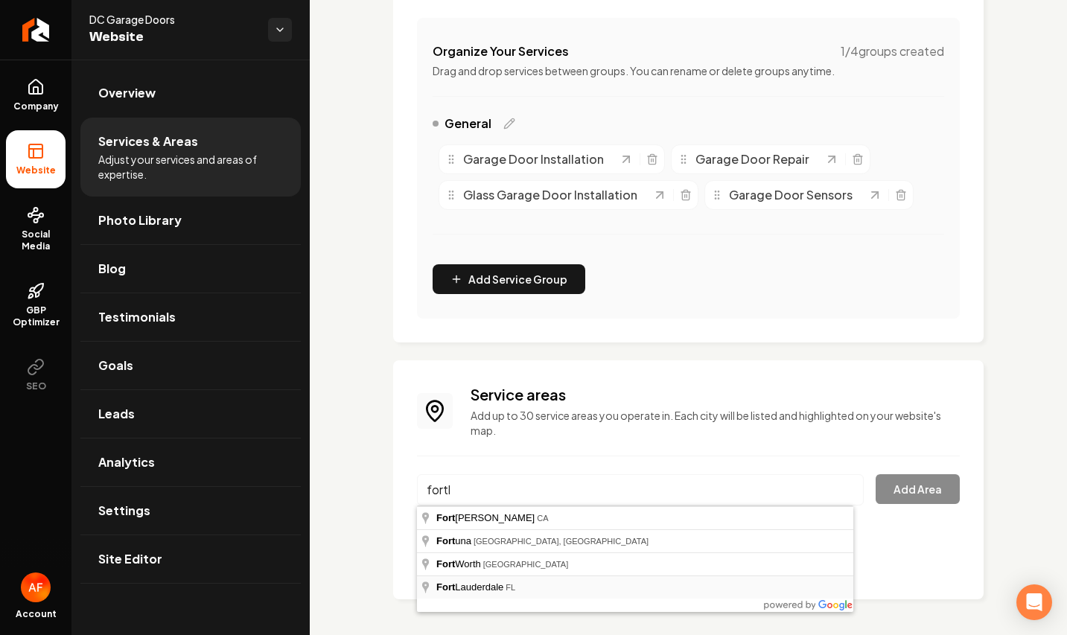
type input "[GEOGRAPHIC_DATA], [GEOGRAPHIC_DATA]"
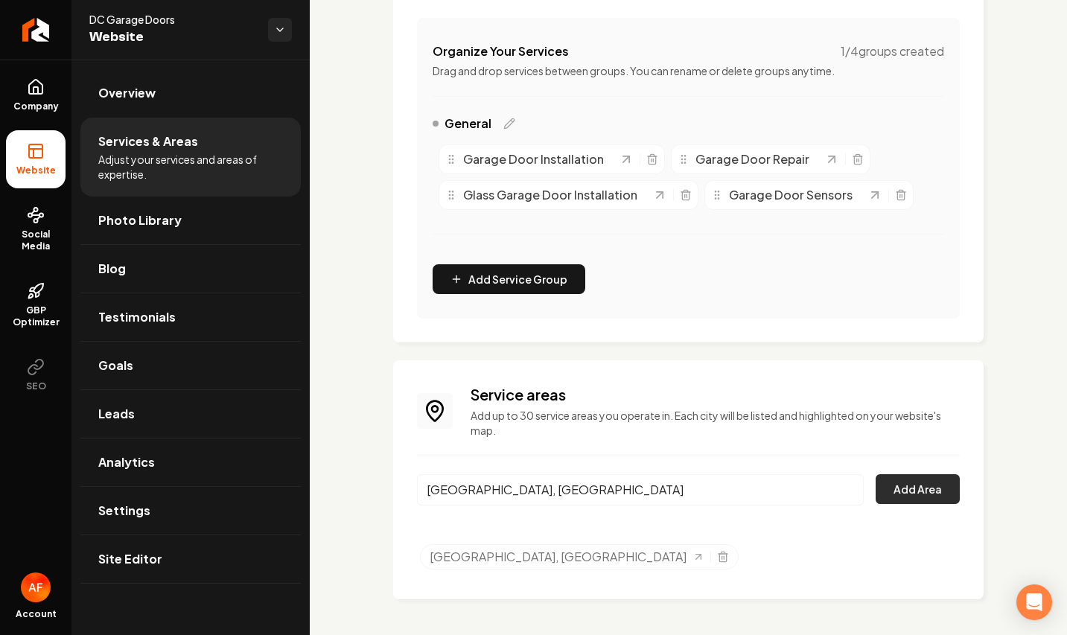
click at [932, 485] on button "Add Area" at bounding box center [918, 489] width 84 height 30
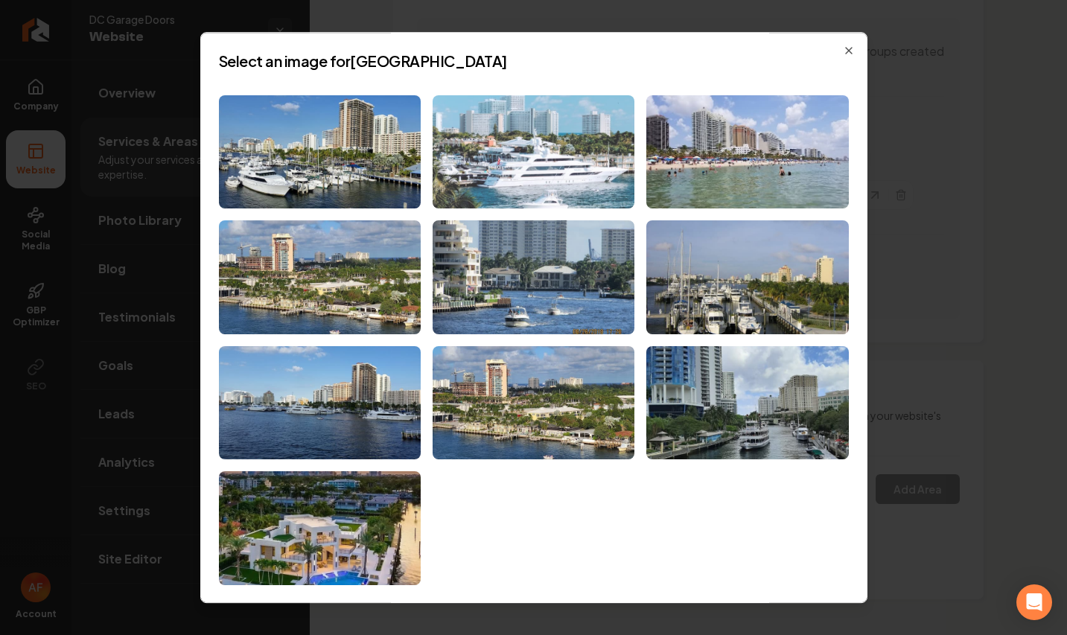
click at [547, 174] on img at bounding box center [534, 152] width 202 height 114
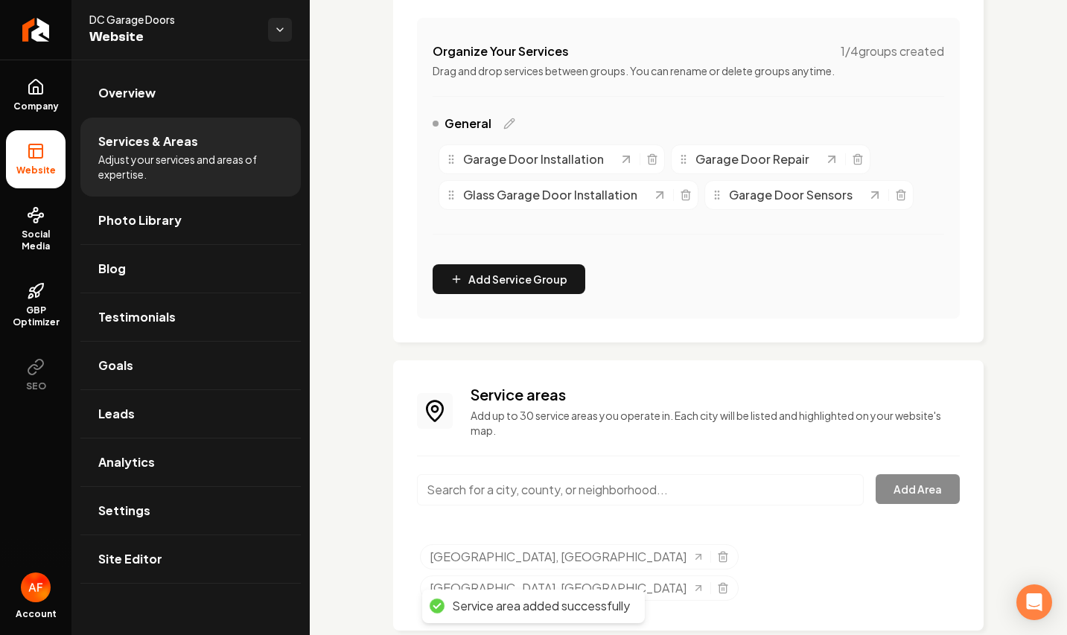
click at [547, 504] on input "Main content area" at bounding box center [640, 489] width 447 height 31
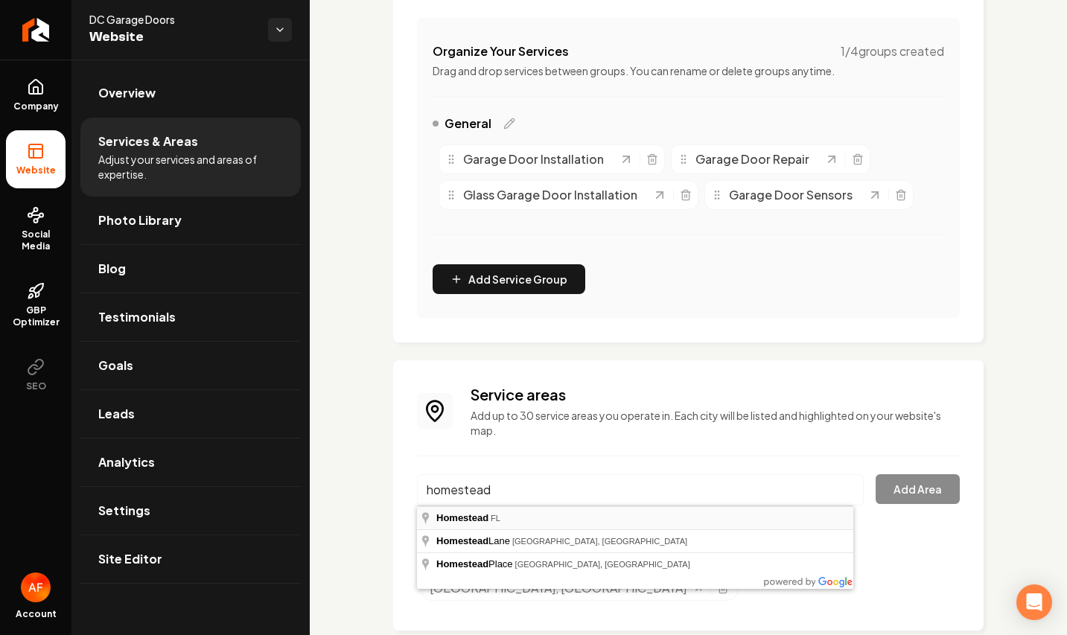
type input "[GEOGRAPHIC_DATA], [GEOGRAPHIC_DATA]"
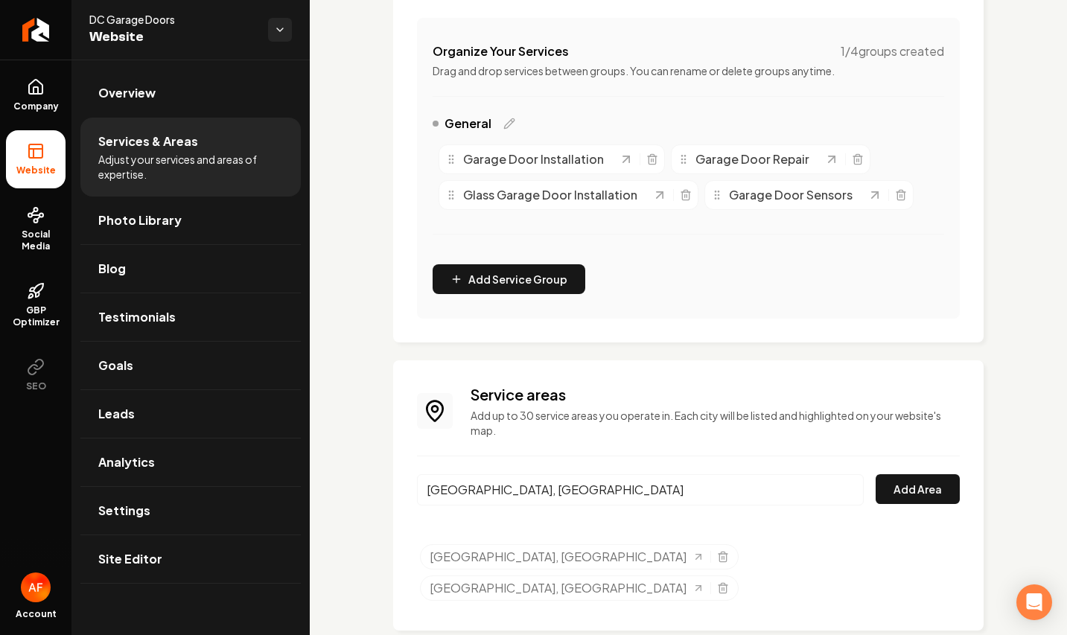
click at [949, 488] on div "Service areas Add up to 30 service areas you operate in. Each city will be list…" at bounding box center [688, 495] width 591 height 270
click at [920, 484] on button "Add Area" at bounding box center [918, 489] width 84 height 30
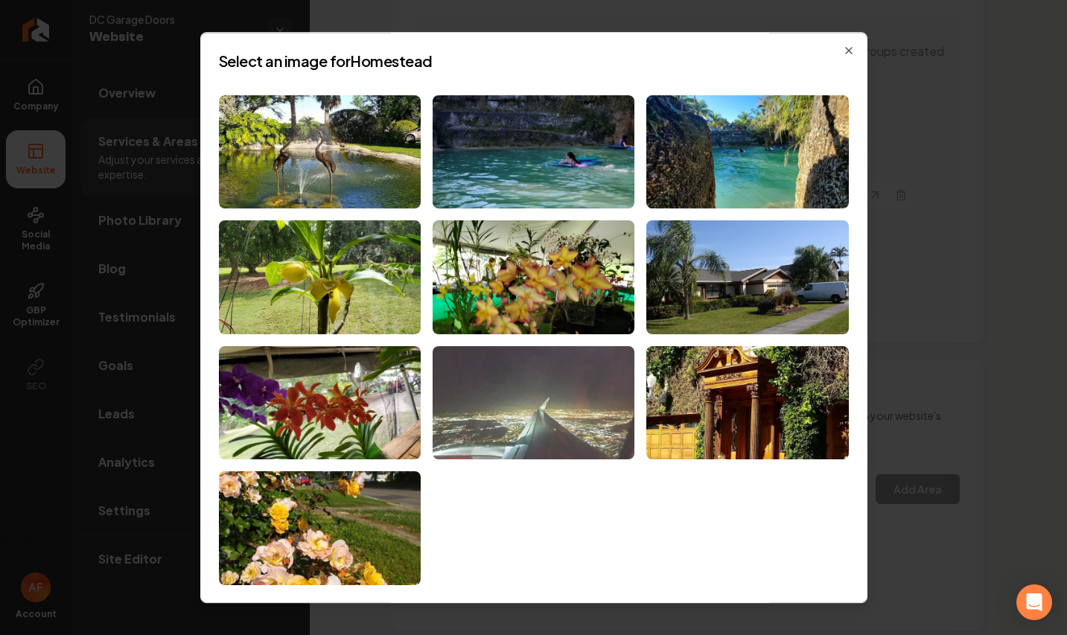
click at [561, 416] on img at bounding box center [534, 403] width 202 height 114
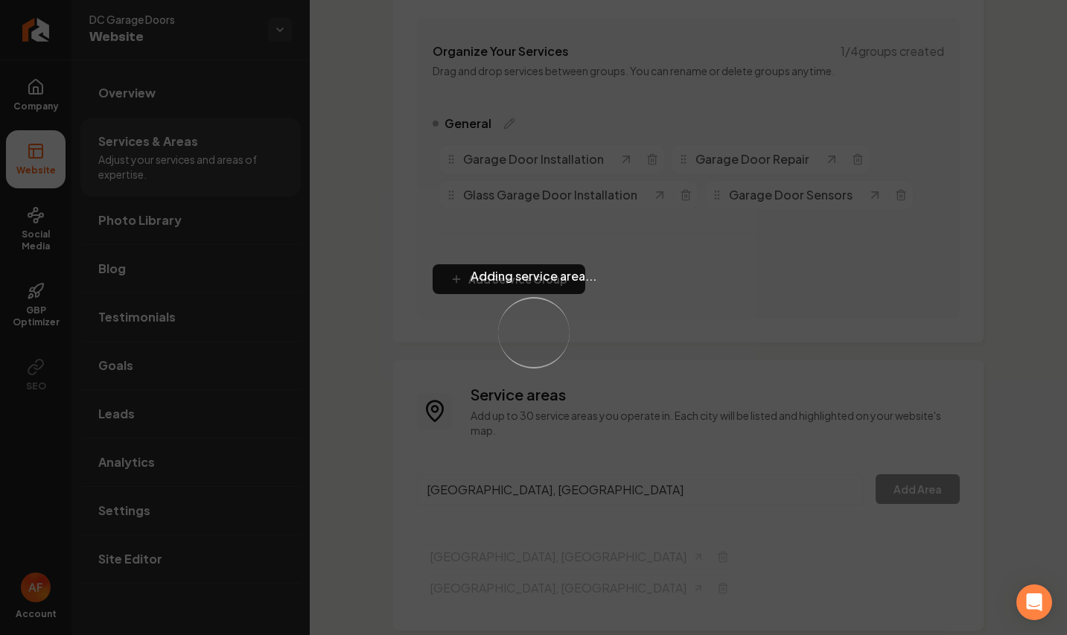
click at [932, 453] on div "Adding service area... Loading..." at bounding box center [533, 317] width 1067 height 635
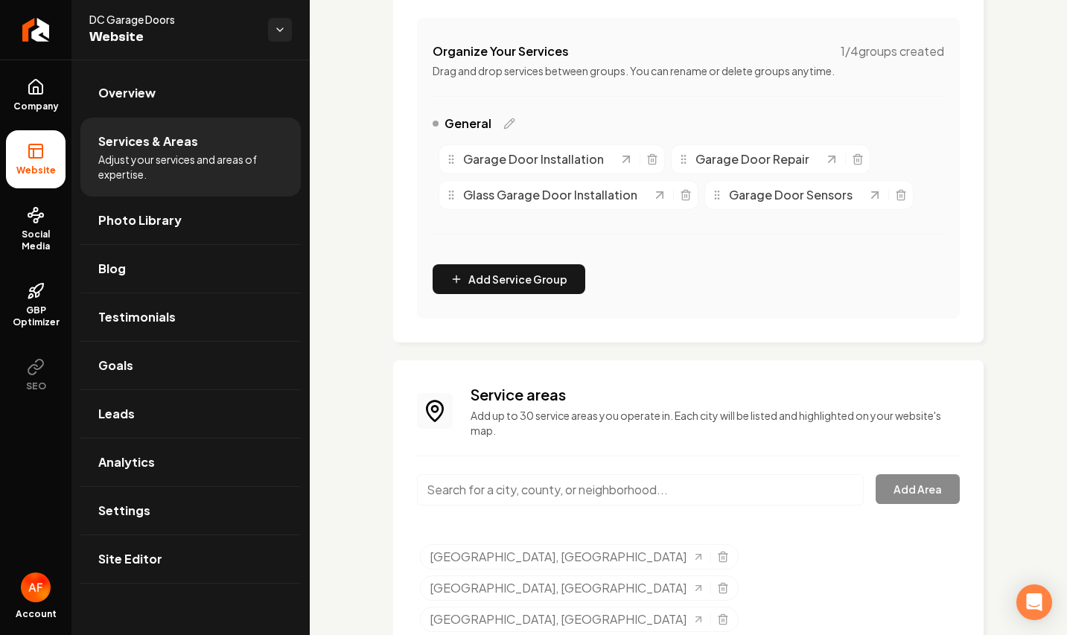
click at [638, 491] on input "Main content area" at bounding box center [640, 489] width 447 height 31
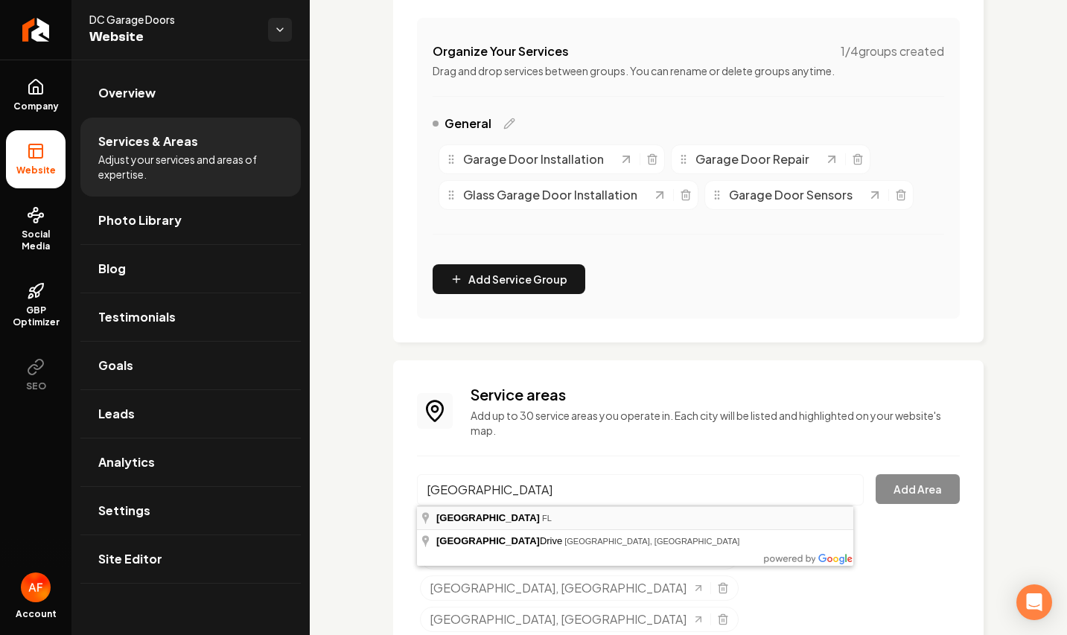
type input "[GEOGRAPHIC_DATA], [GEOGRAPHIC_DATA]"
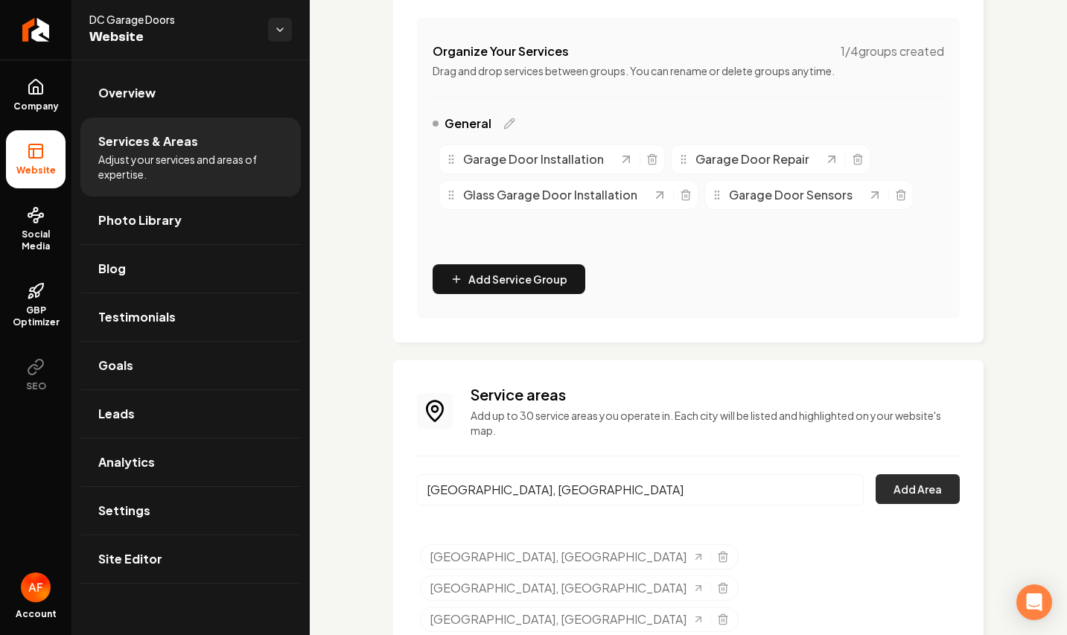
click at [919, 486] on button "Add Area" at bounding box center [918, 489] width 84 height 30
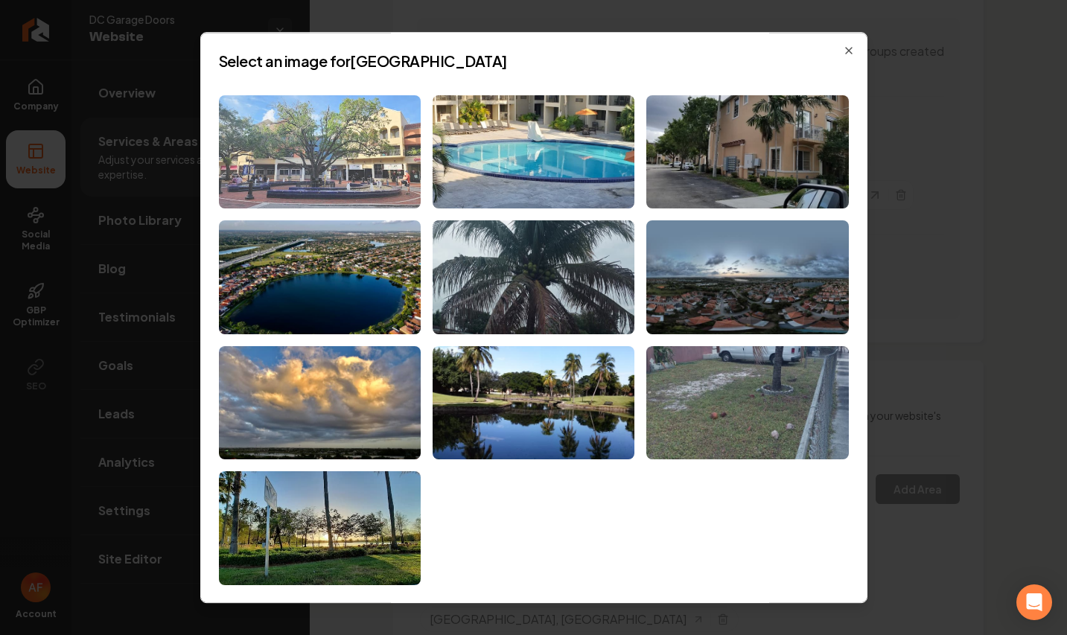
click at [407, 161] on img at bounding box center [320, 152] width 202 height 114
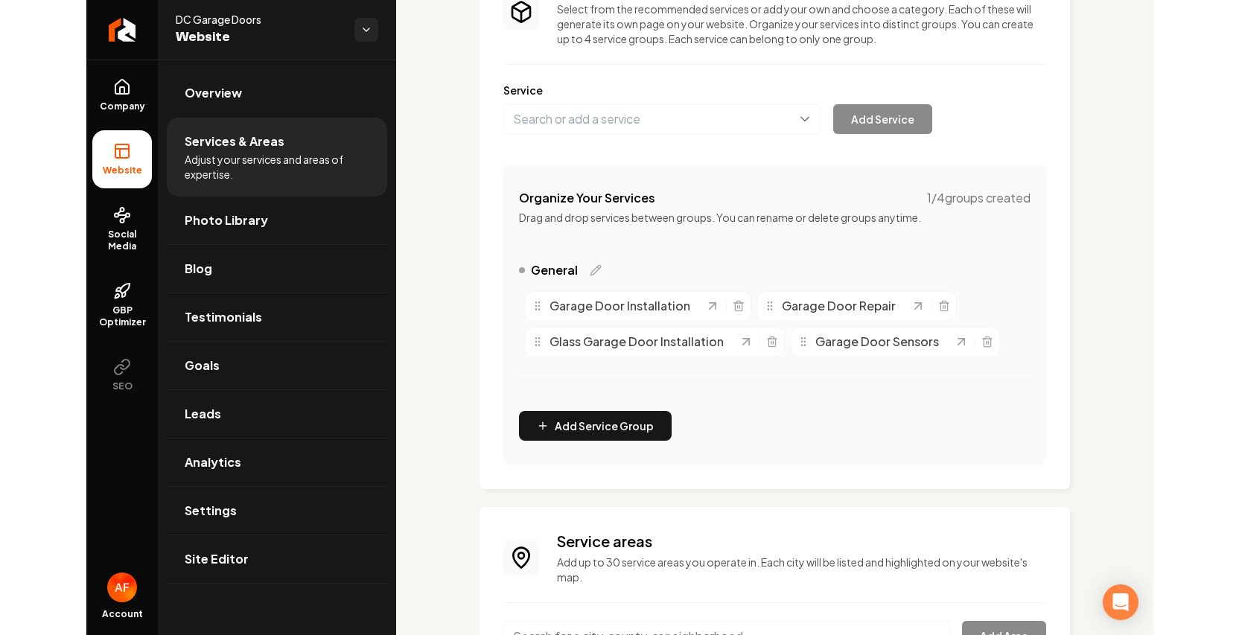
scroll to position [0, 0]
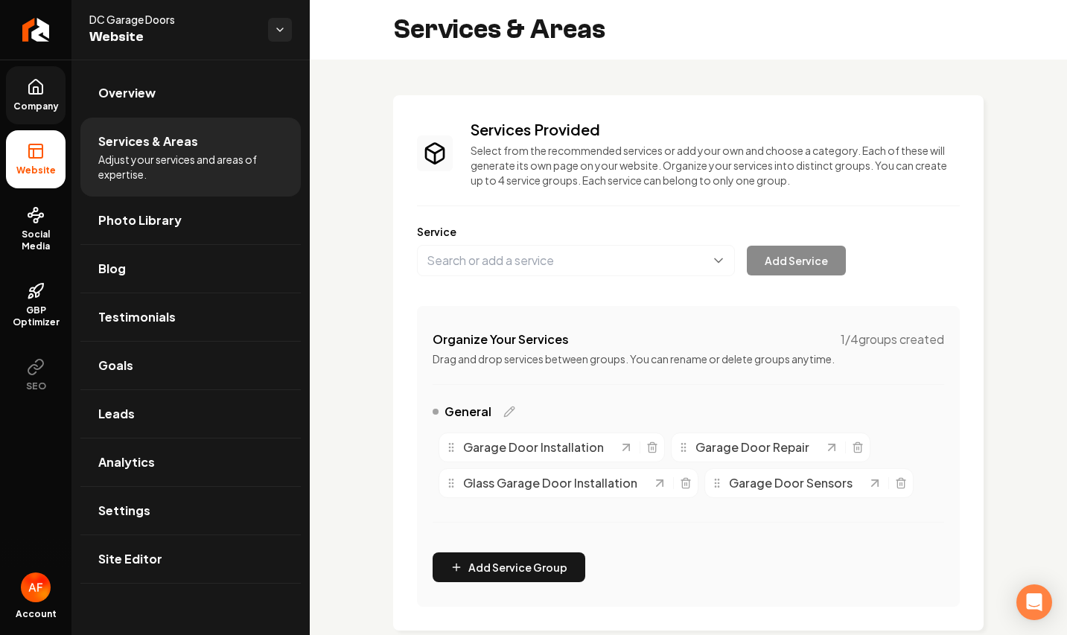
click at [46, 118] on link "Company" at bounding box center [36, 95] width 60 height 58
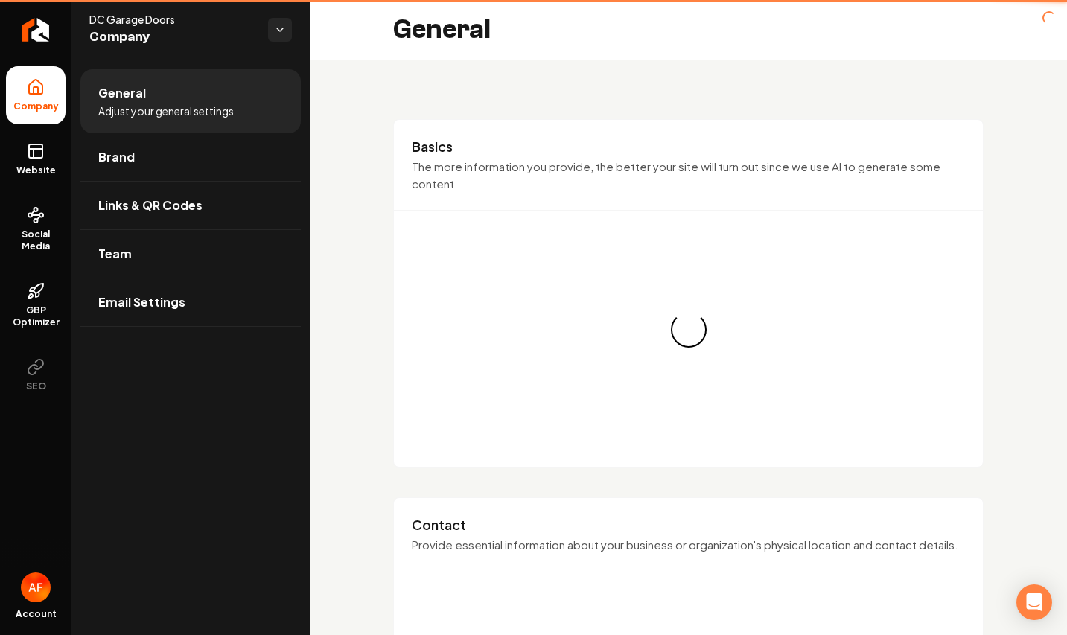
drag, startPoint x: 34, startPoint y: 145, endPoint x: 79, endPoint y: 126, distance: 49.4
click at [34, 145] on icon at bounding box center [36, 151] width 18 height 18
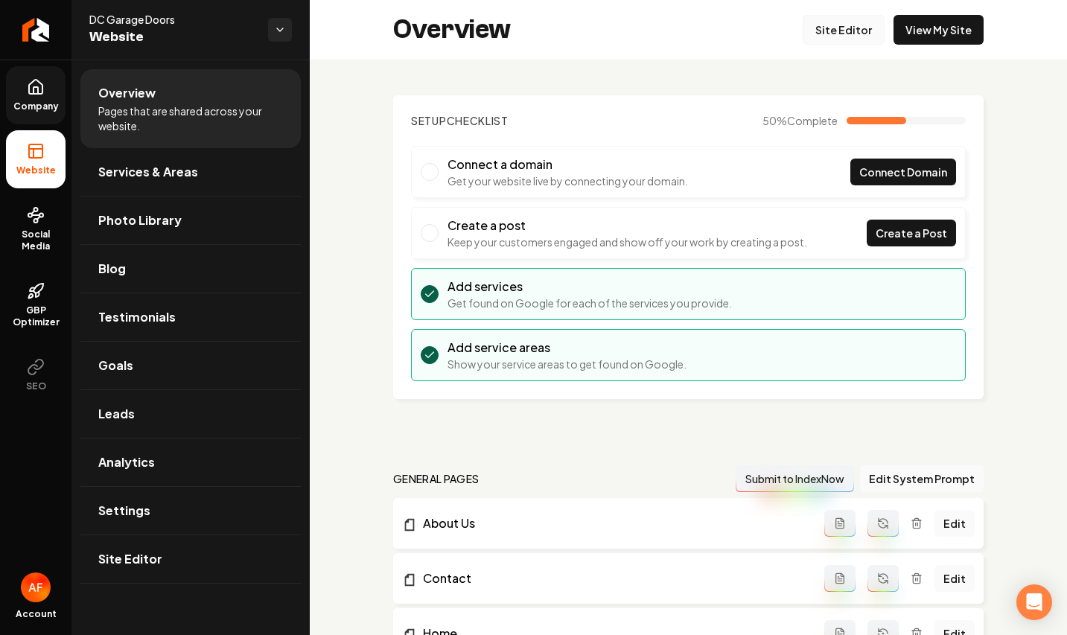
click at [853, 26] on link "Site Editor" at bounding box center [844, 30] width 82 height 30
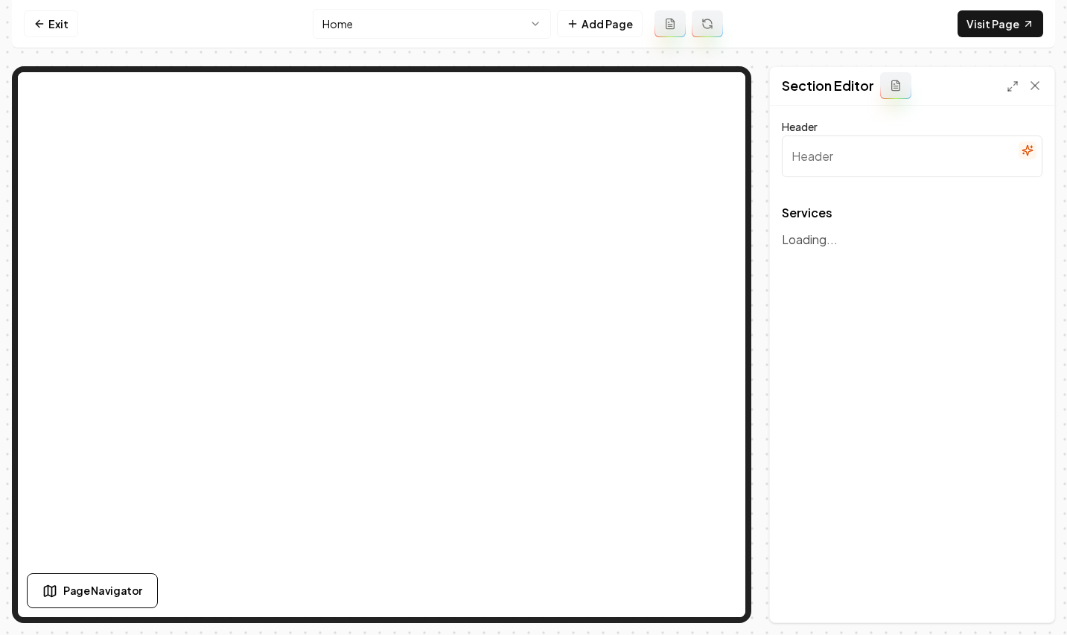
type input "Our Services"
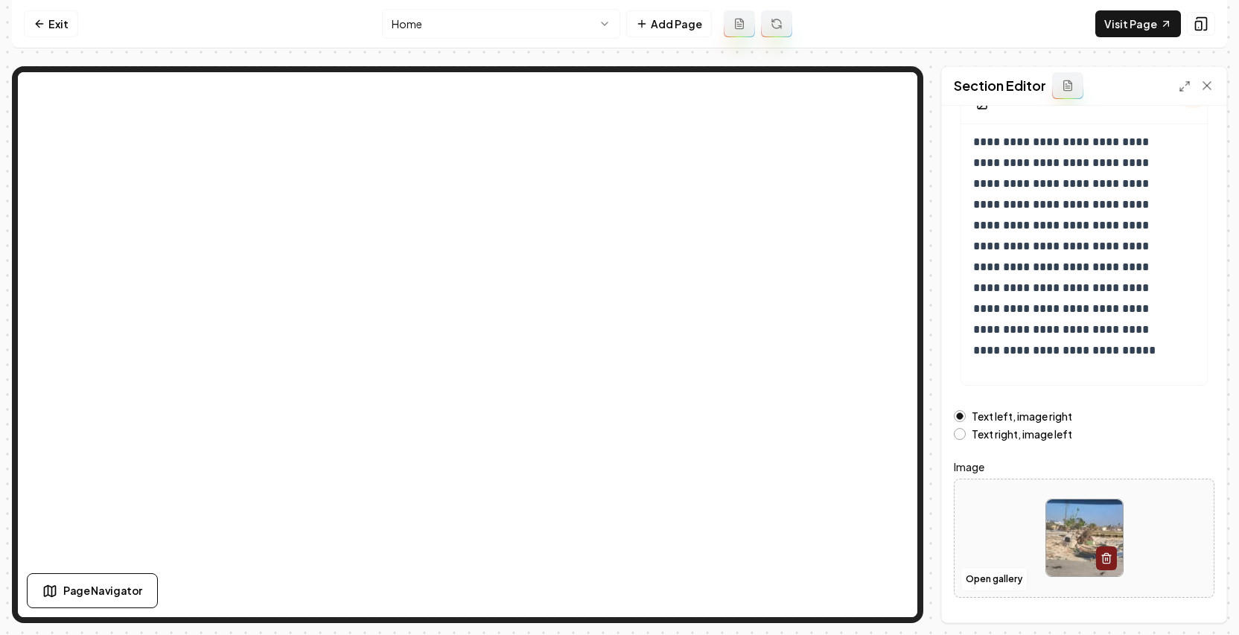
scroll to position [137, 0]
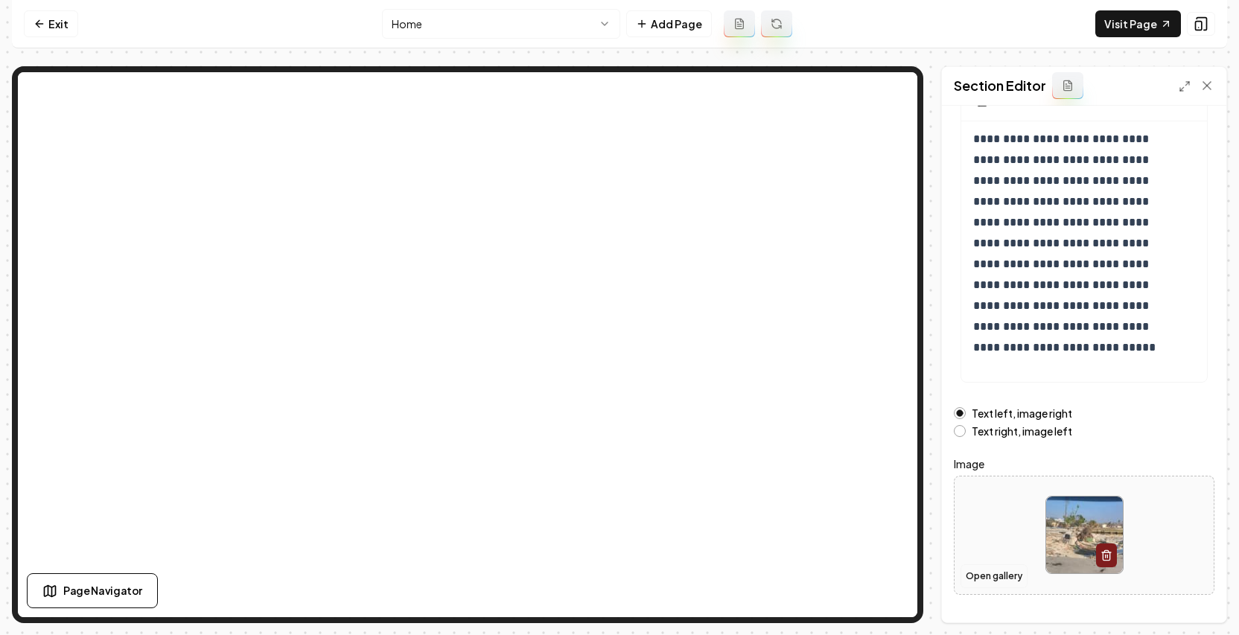
click at [1008, 585] on button "Open gallery" at bounding box center [994, 576] width 67 height 24
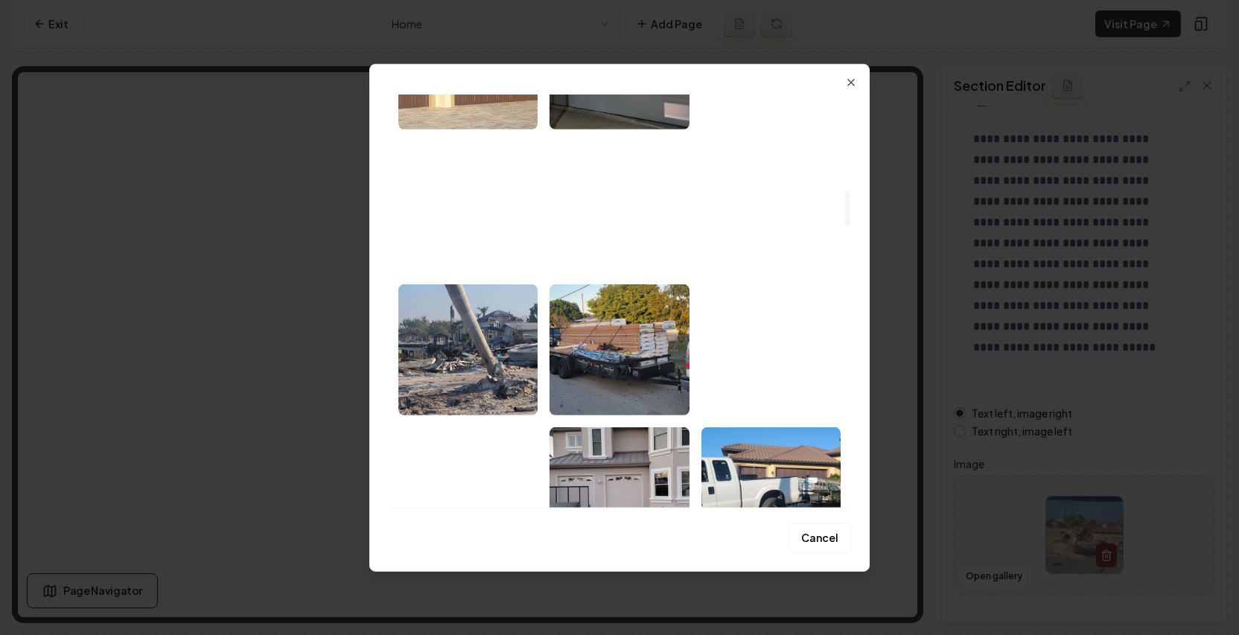
scroll to position [0, 0]
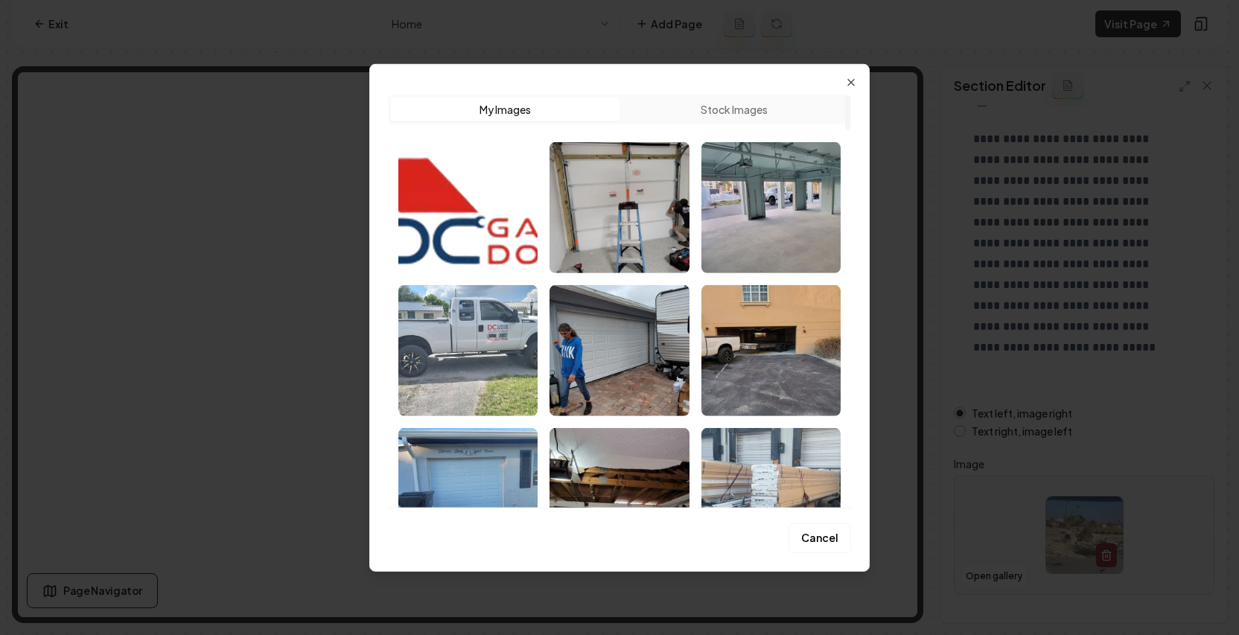
click at [483, 337] on img "Select image image_68a62a825c7cd75eb880d4ef.jpeg" at bounding box center [467, 349] width 139 height 131
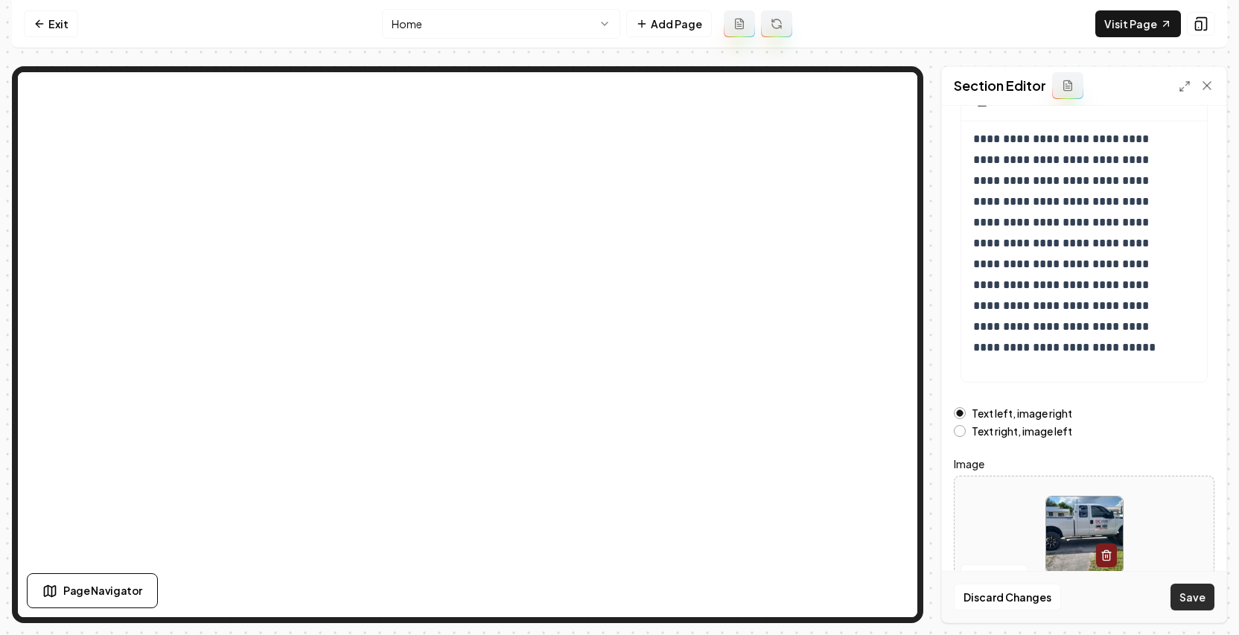
click at [1055, 601] on button "Save" at bounding box center [1193, 597] width 44 height 27
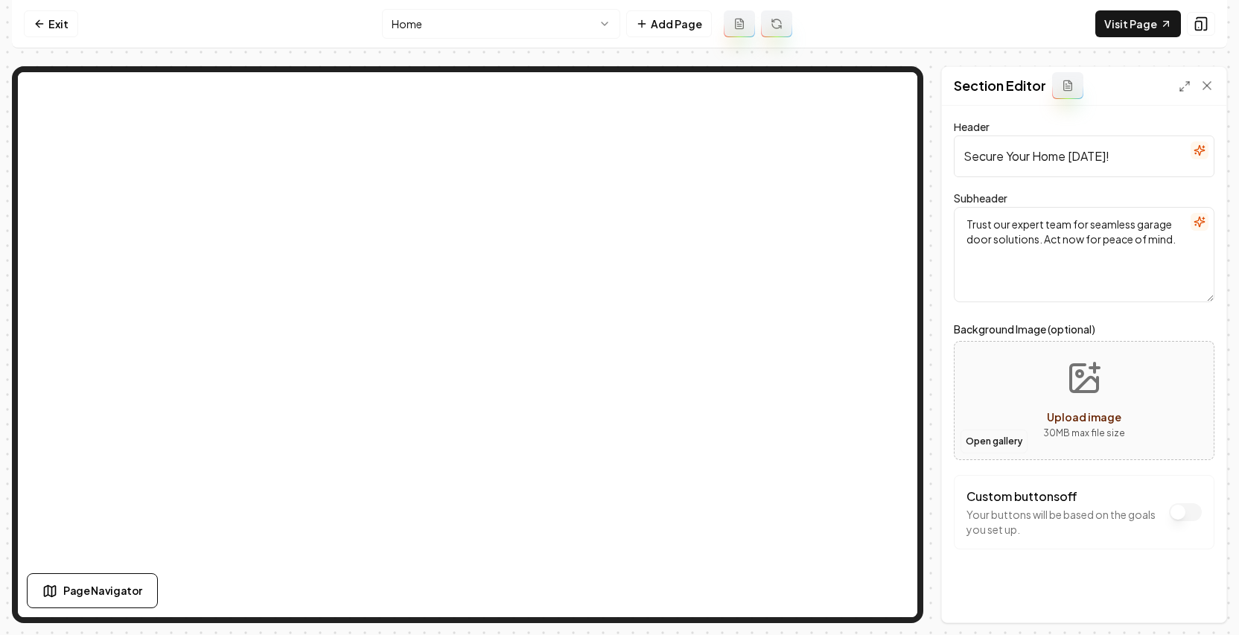
click at [997, 448] on button "Open gallery" at bounding box center [994, 442] width 67 height 24
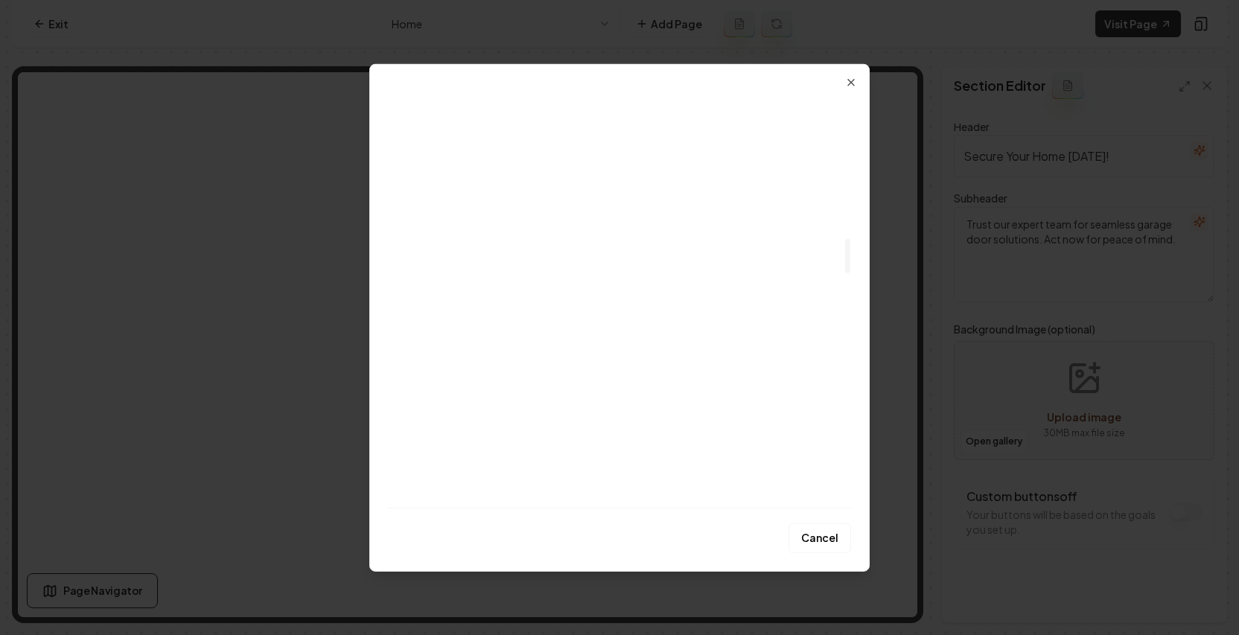
scroll to position [1708, 0]
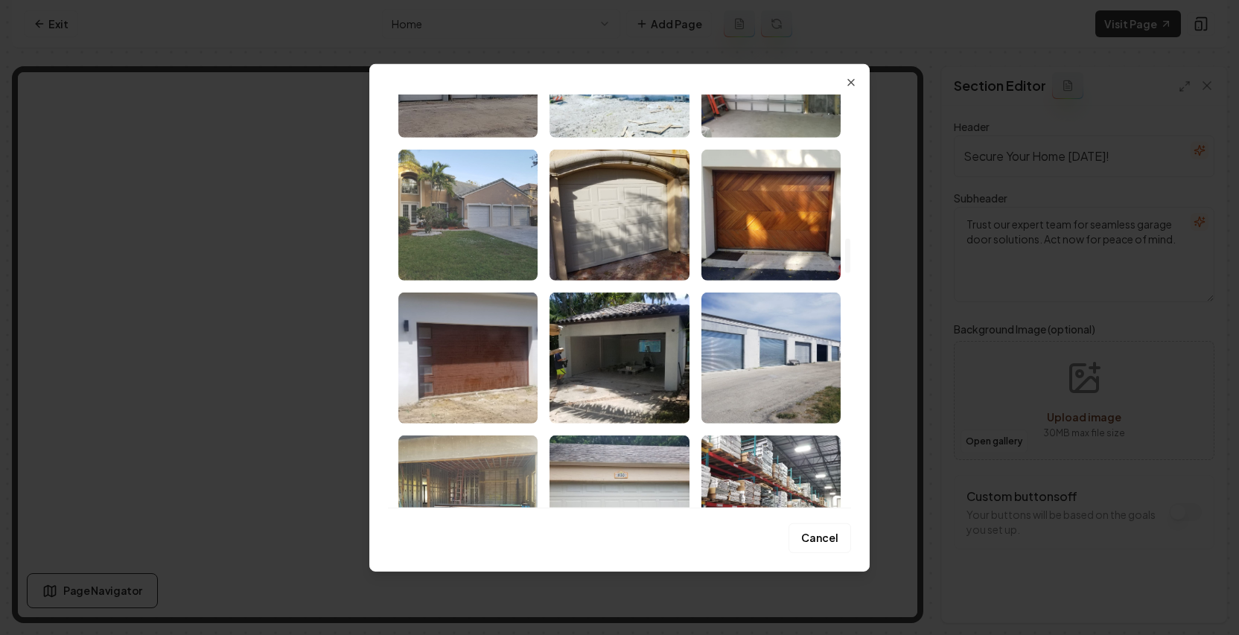
click at [487, 249] on img "Select image image_68a62a815c7cd75eb880cb89.jpeg" at bounding box center [467, 214] width 139 height 131
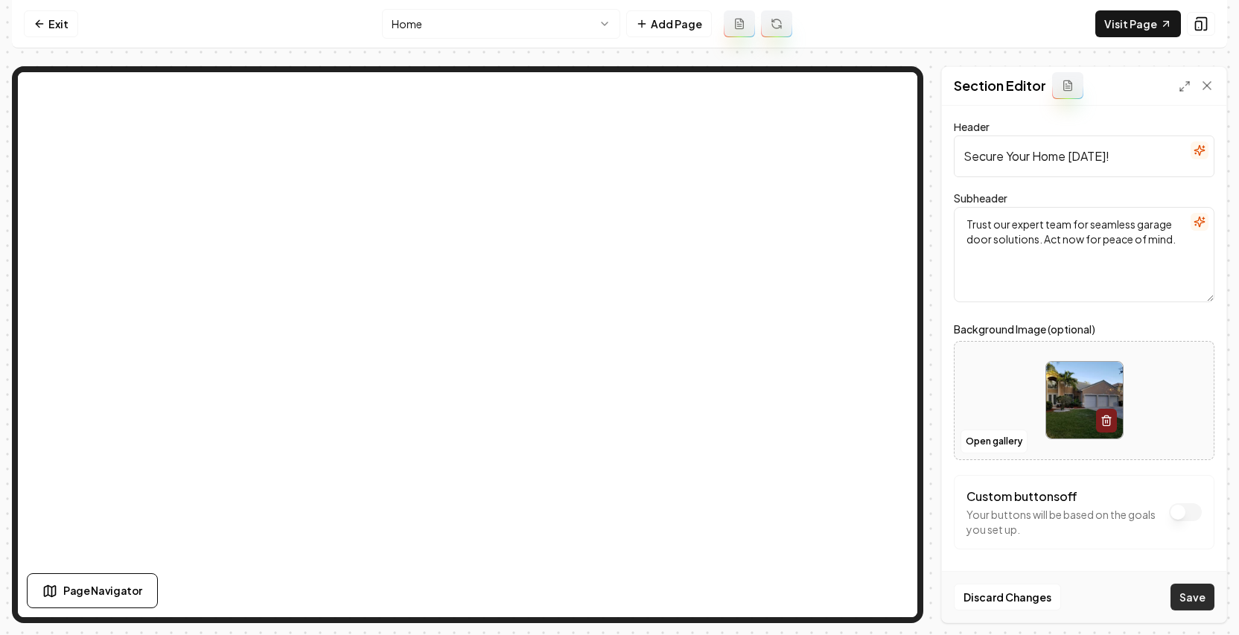
click at [1055, 590] on button "Save" at bounding box center [1193, 597] width 44 height 27
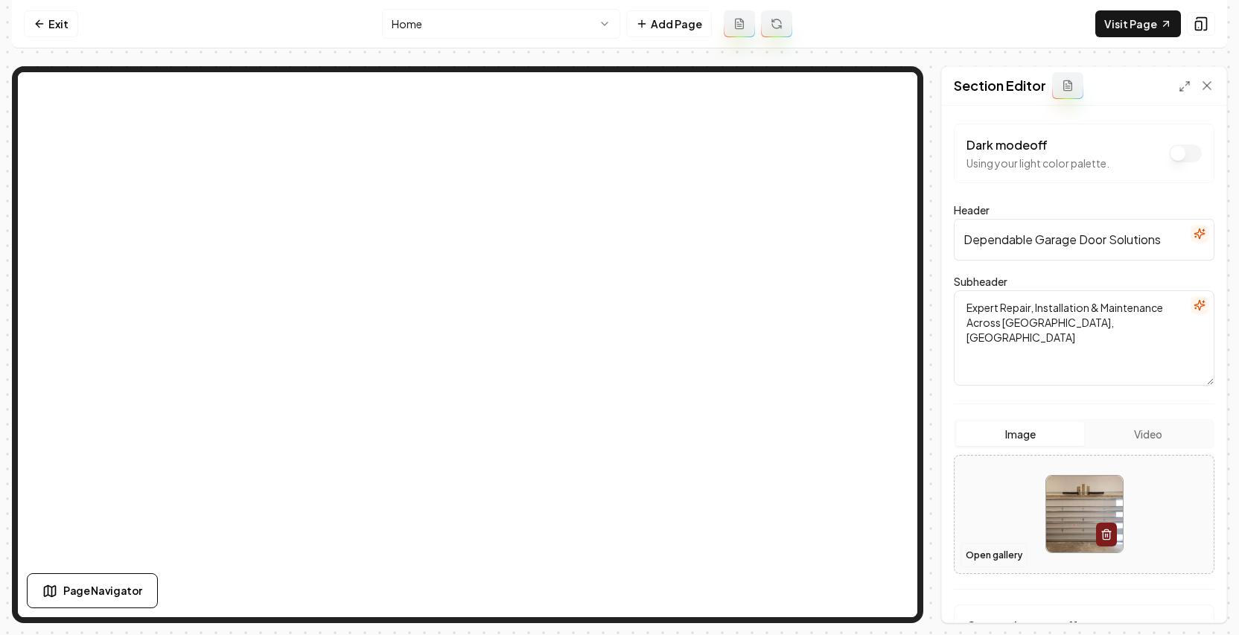
click at [979, 564] on button "Open gallery" at bounding box center [994, 556] width 67 height 24
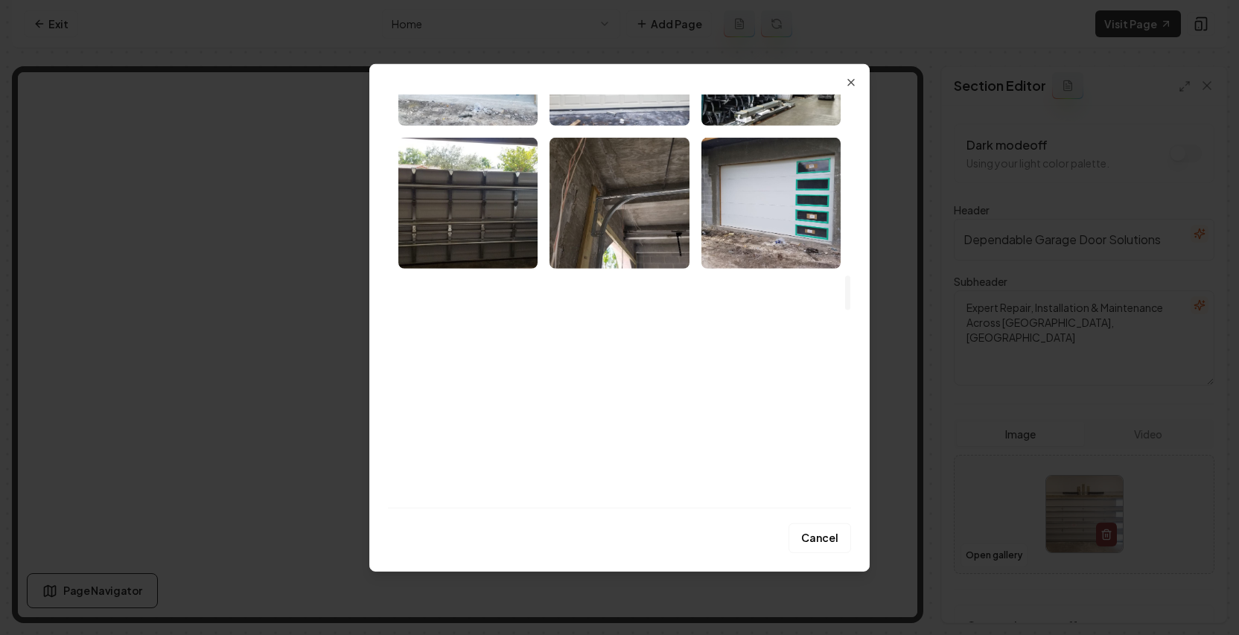
scroll to position [2151, 0]
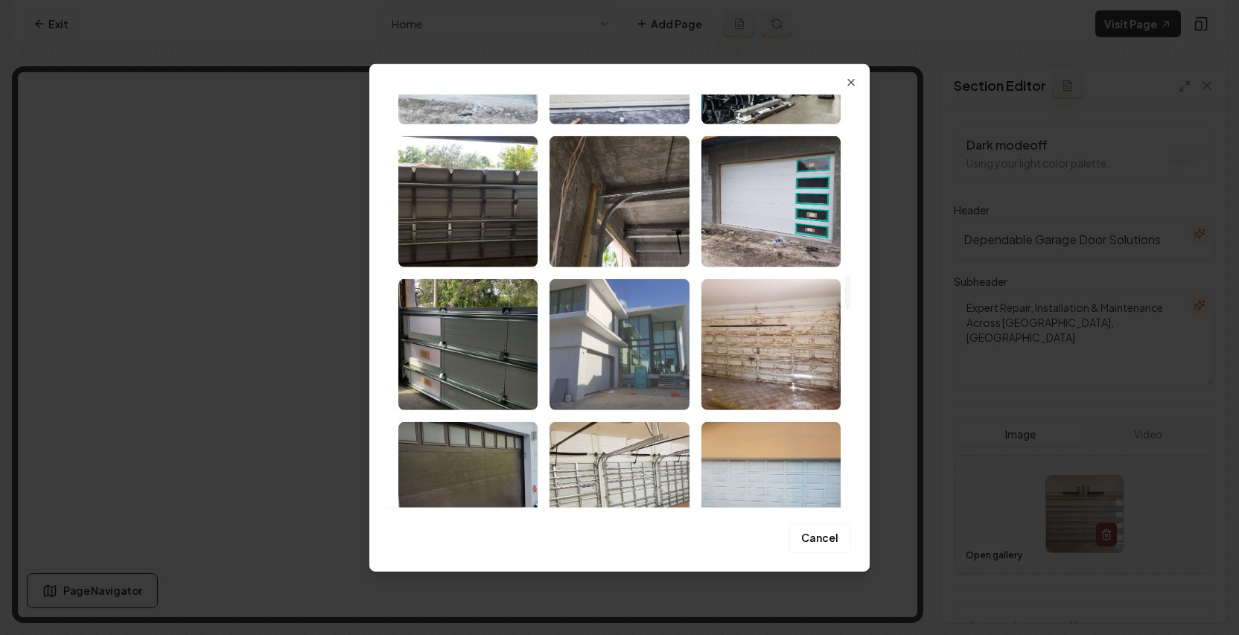
click at [658, 340] on img "Select image image_68a62a815c7cd75eb880cba4.jpeg" at bounding box center [619, 343] width 139 height 131
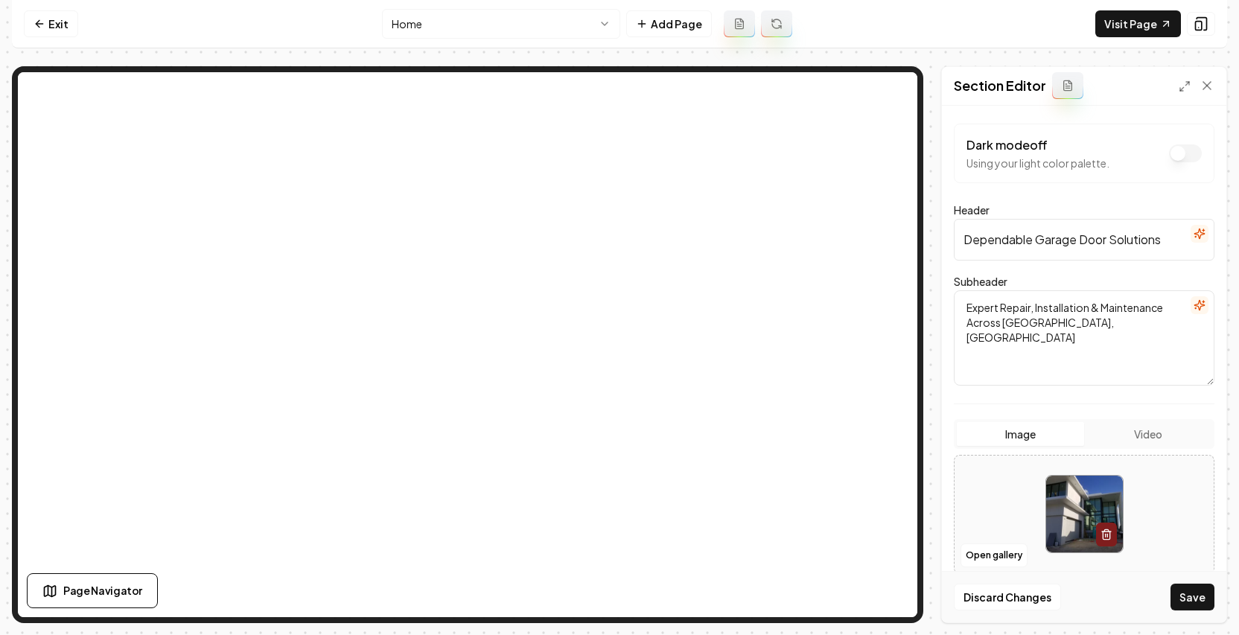
drag, startPoint x: 1186, startPoint y: 595, endPoint x: 1160, endPoint y: 576, distance: 32.5
click at [1055, 591] on button "Save" at bounding box center [1193, 597] width 44 height 27
click at [1055, 22] on link "Visit Page" at bounding box center [1138, 23] width 86 height 27
click at [1019, 556] on button "Open gallery" at bounding box center [994, 556] width 67 height 24
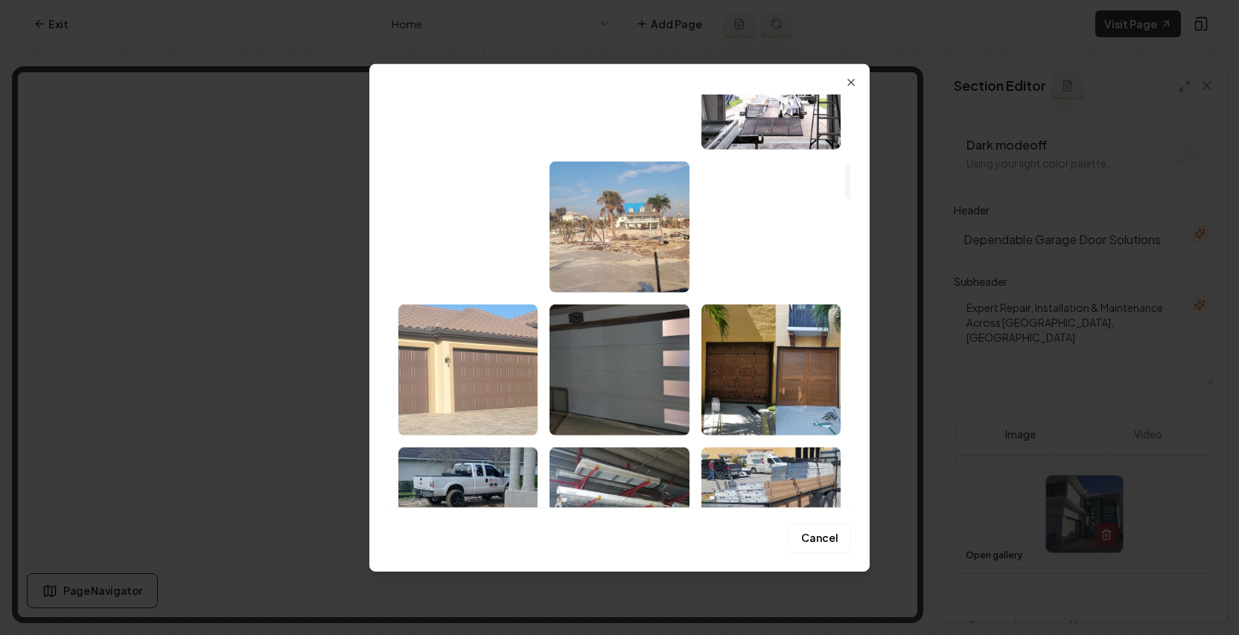
scroll to position [839, 0]
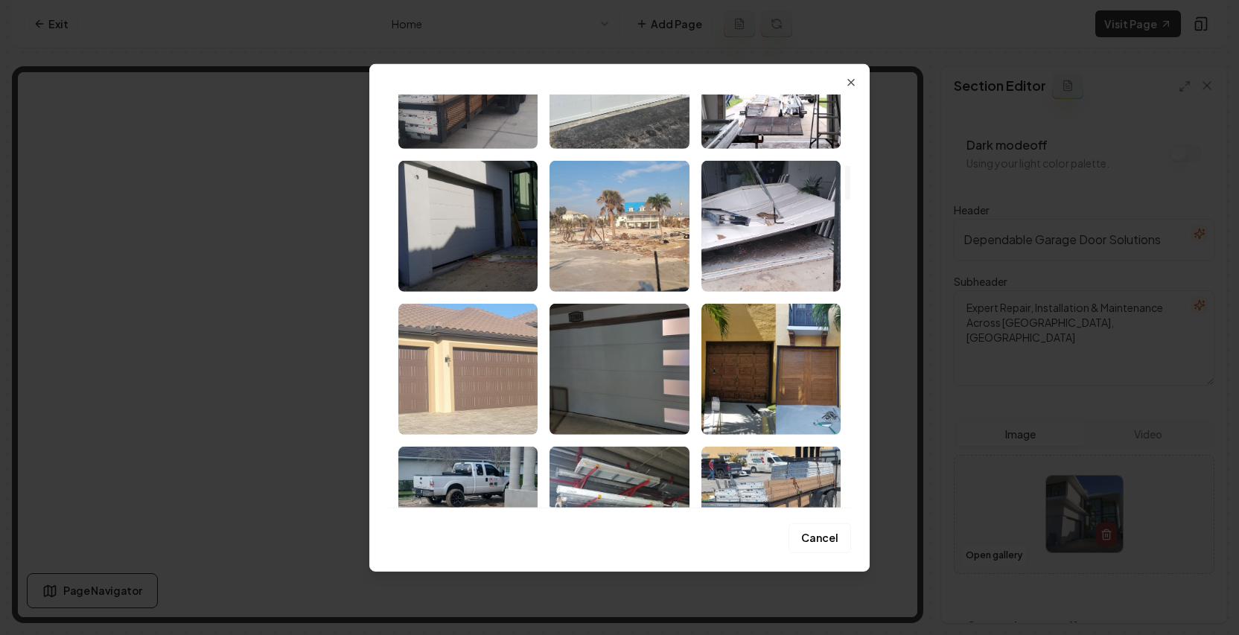
click at [486, 374] on img "Select image image_68a62a825c7cd75eb880d00e.jpeg" at bounding box center [467, 368] width 139 height 131
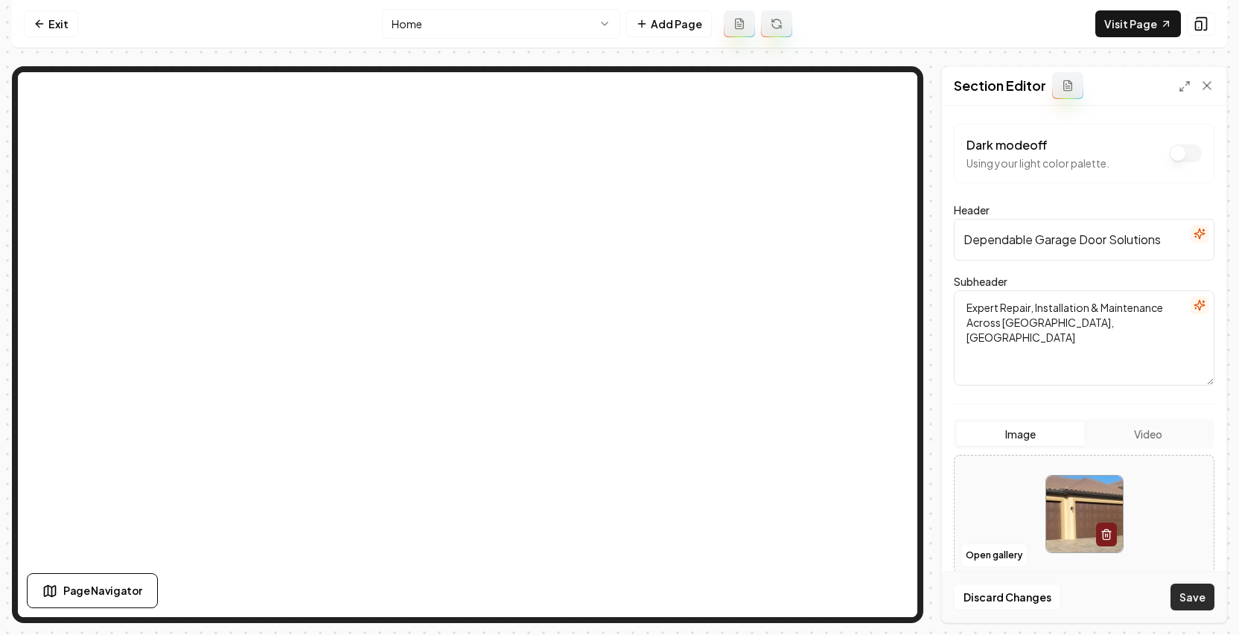
click at [1055, 595] on button "Save" at bounding box center [1193, 597] width 44 height 27
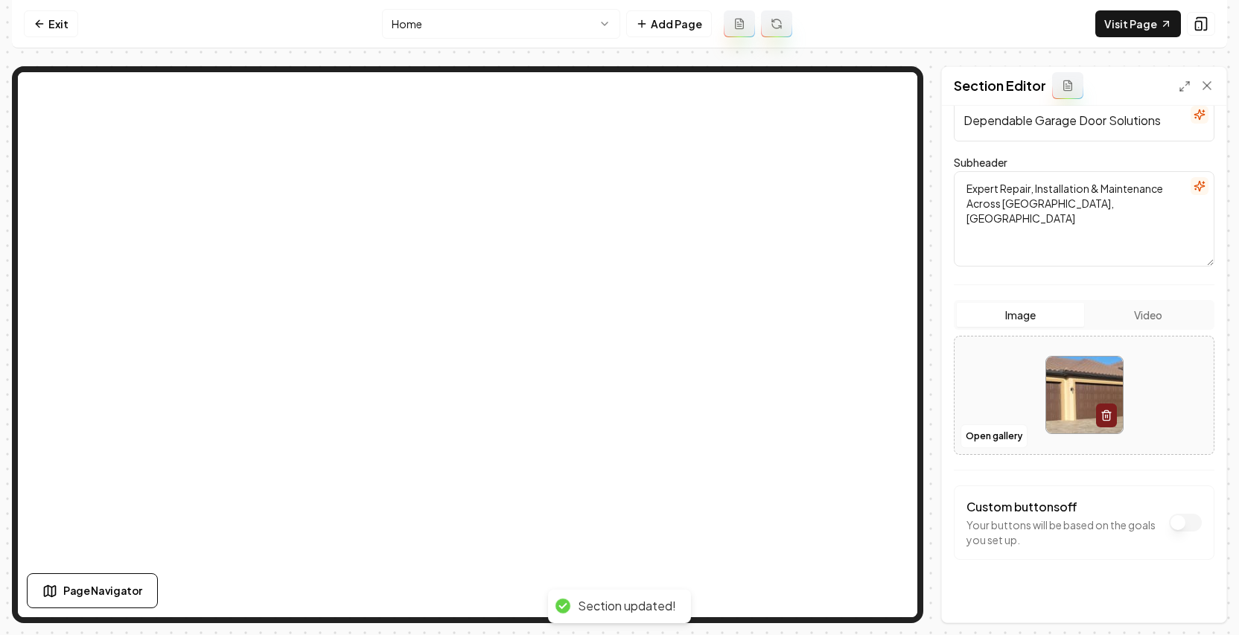
scroll to position [134, 0]
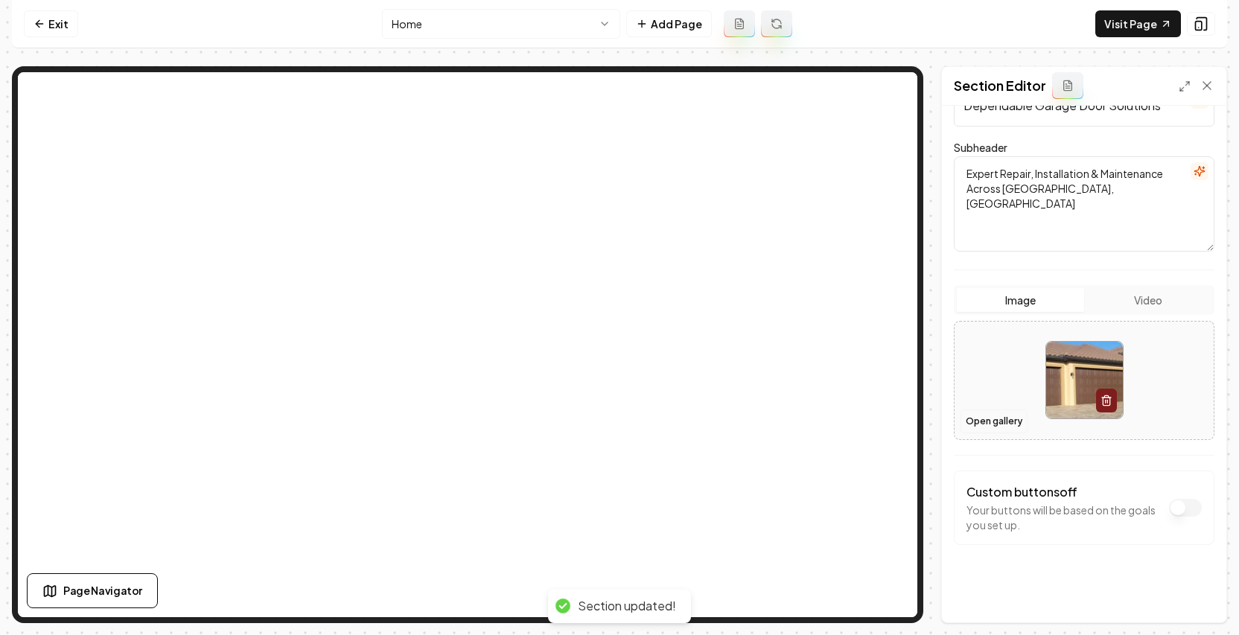
click at [990, 424] on button "Open gallery" at bounding box center [994, 422] width 67 height 24
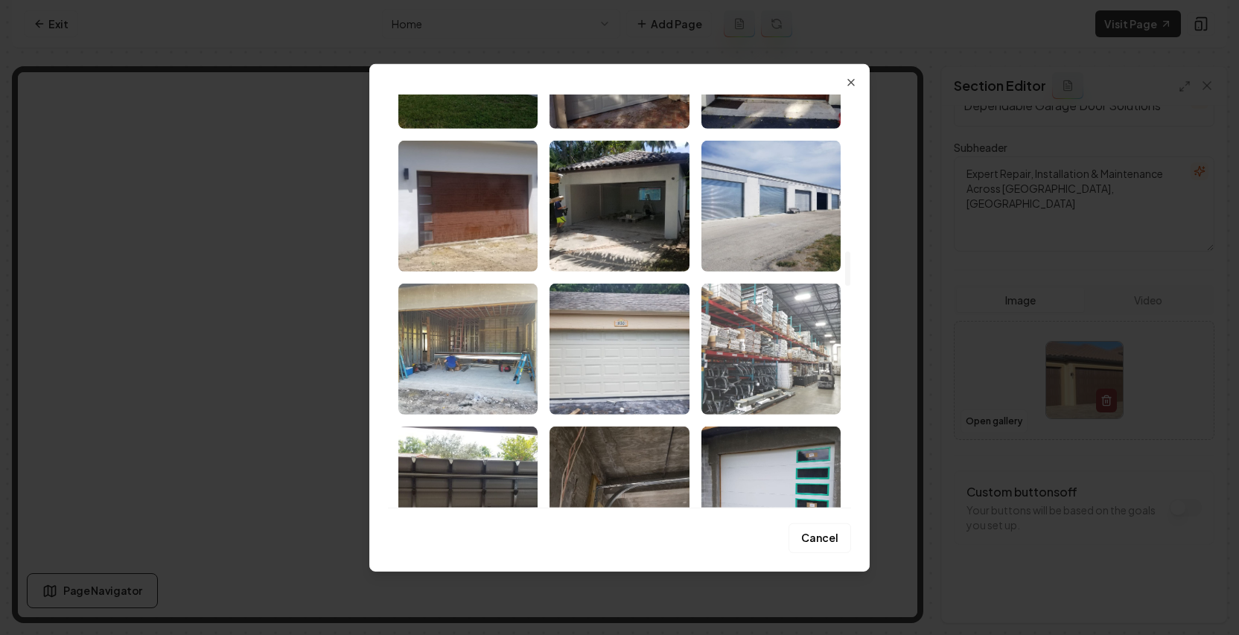
scroll to position [1861, 0]
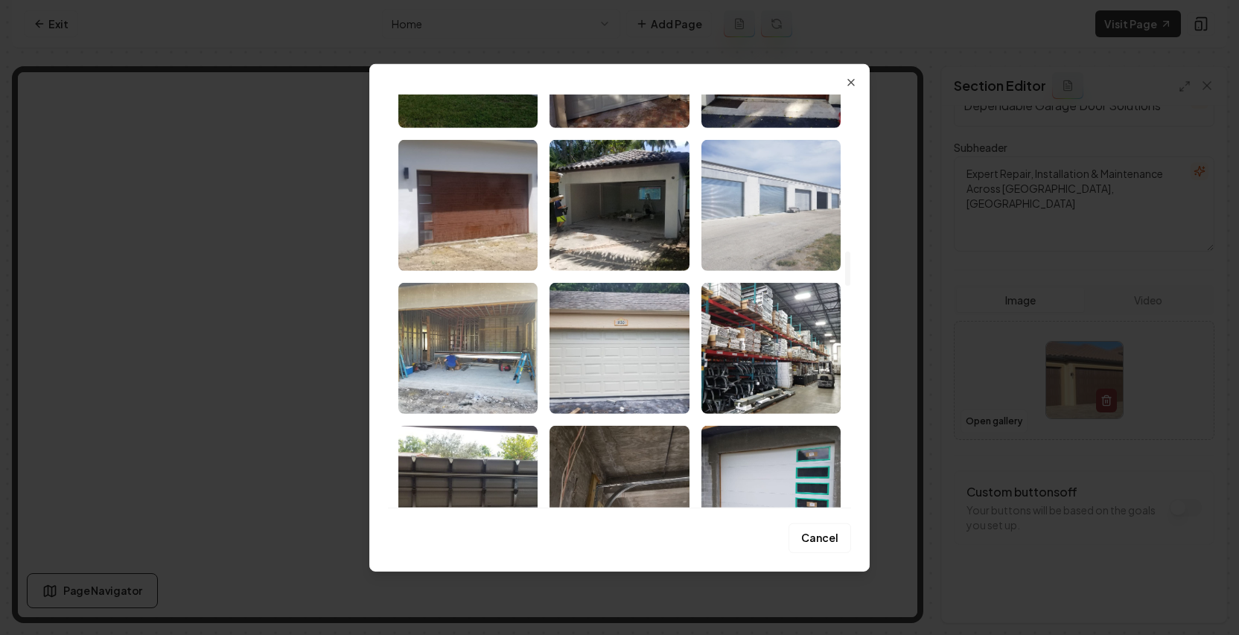
click at [785, 225] on img "Select image image_68a62a815c7cd75eb880c8d4.jpeg" at bounding box center [770, 204] width 139 height 131
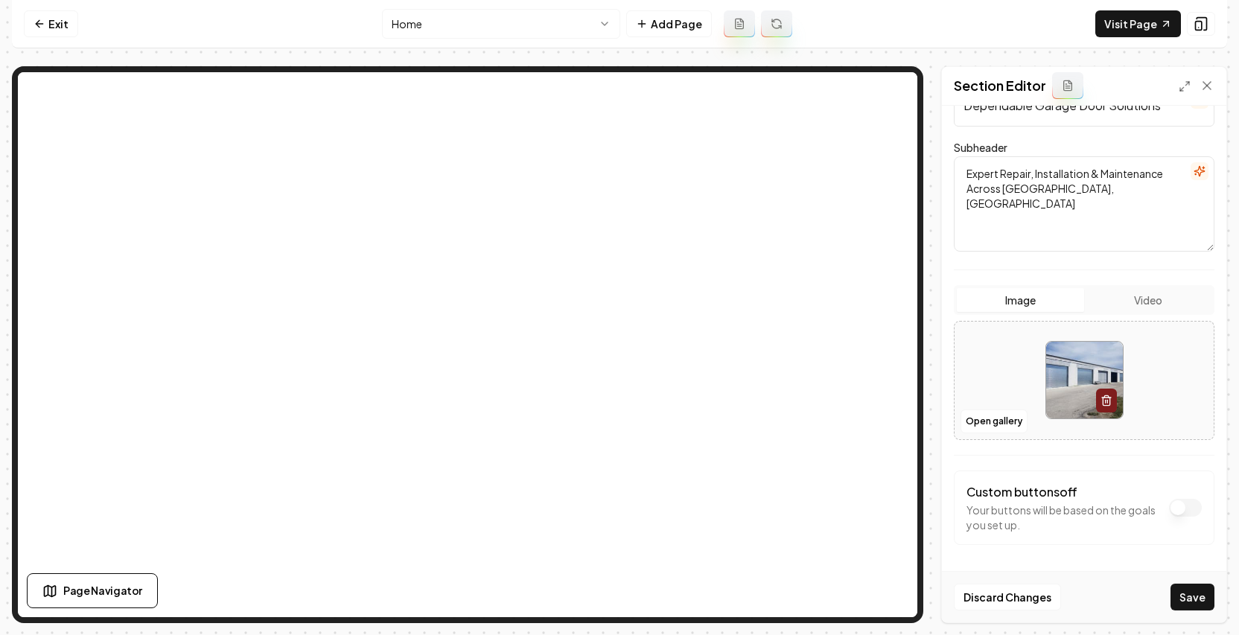
click at [1055, 611] on div "Discard Changes Save" at bounding box center [1084, 596] width 284 height 51
click at [1055, 585] on button "Save" at bounding box center [1193, 597] width 44 height 27
click at [970, 424] on button "Open gallery" at bounding box center [994, 422] width 67 height 24
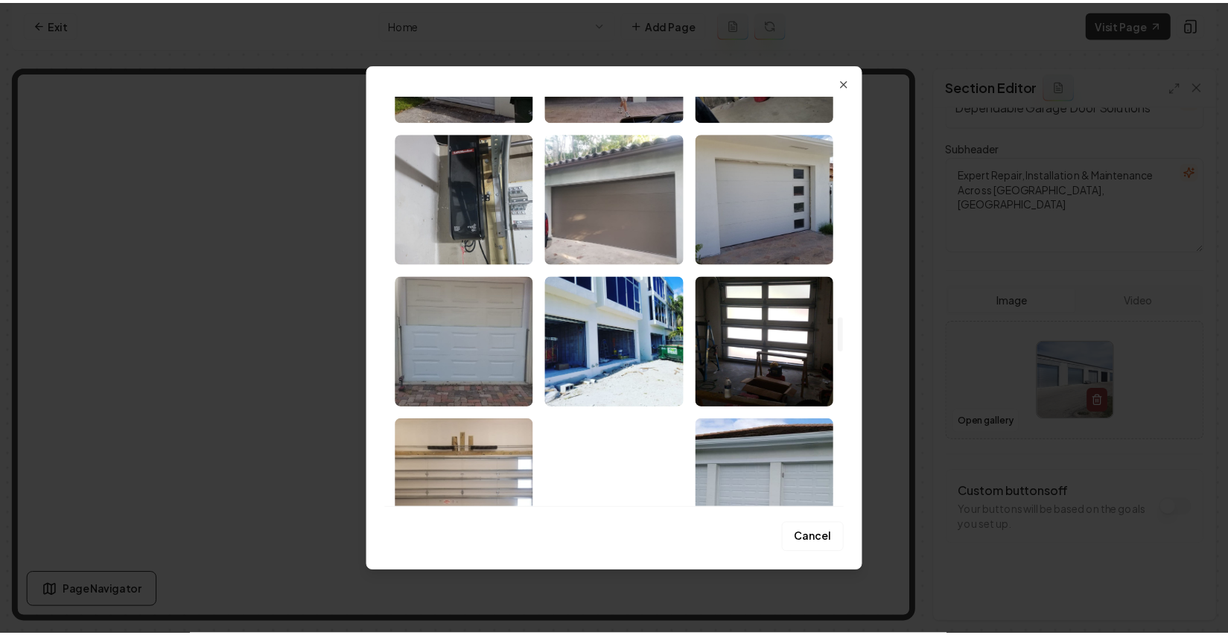
scroll to position [2813, 0]
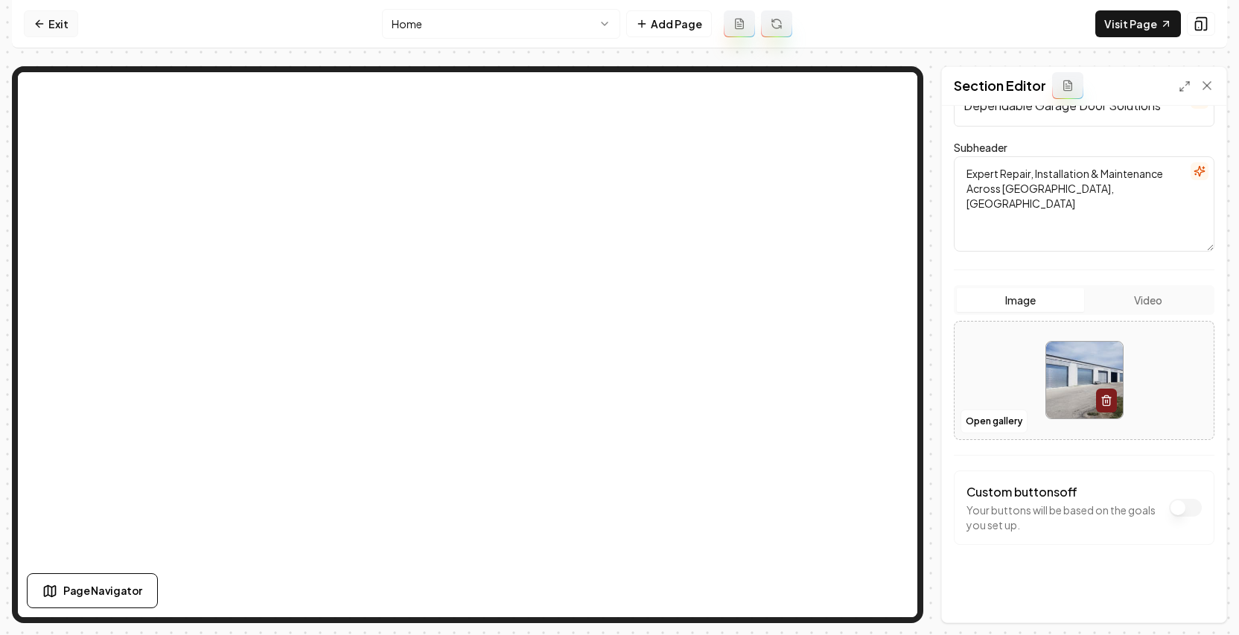
click at [54, 19] on link "Exit" at bounding box center [51, 23] width 54 height 27
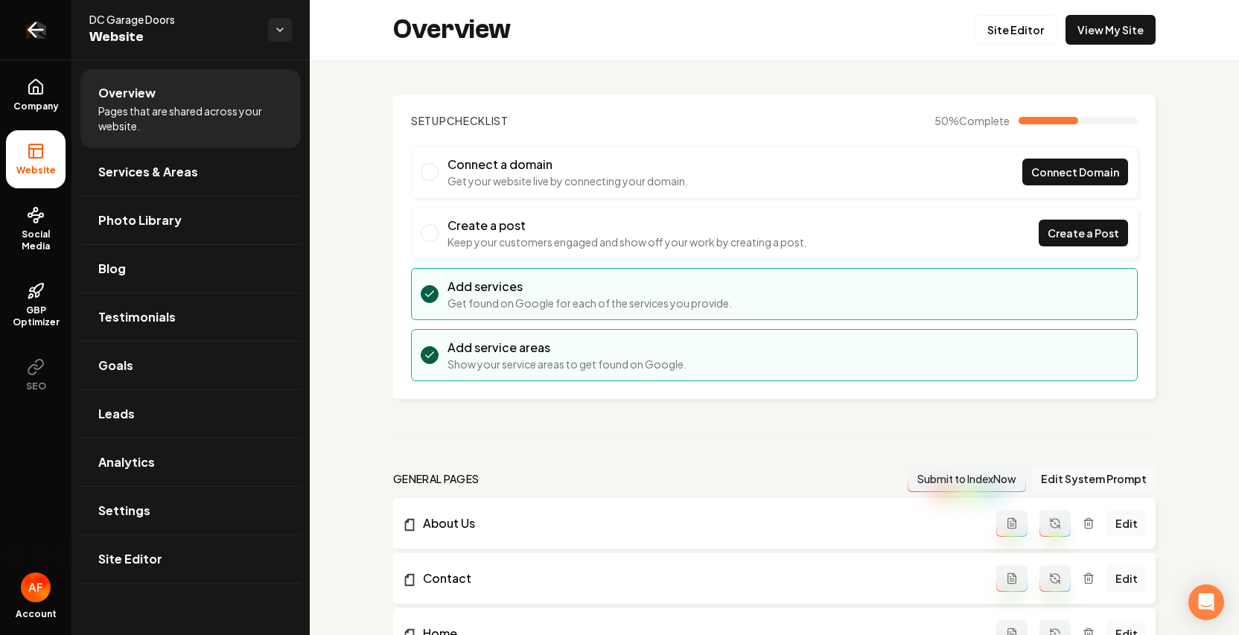
click at [42, 27] on icon "Return to dashboard" at bounding box center [36, 30] width 24 height 24
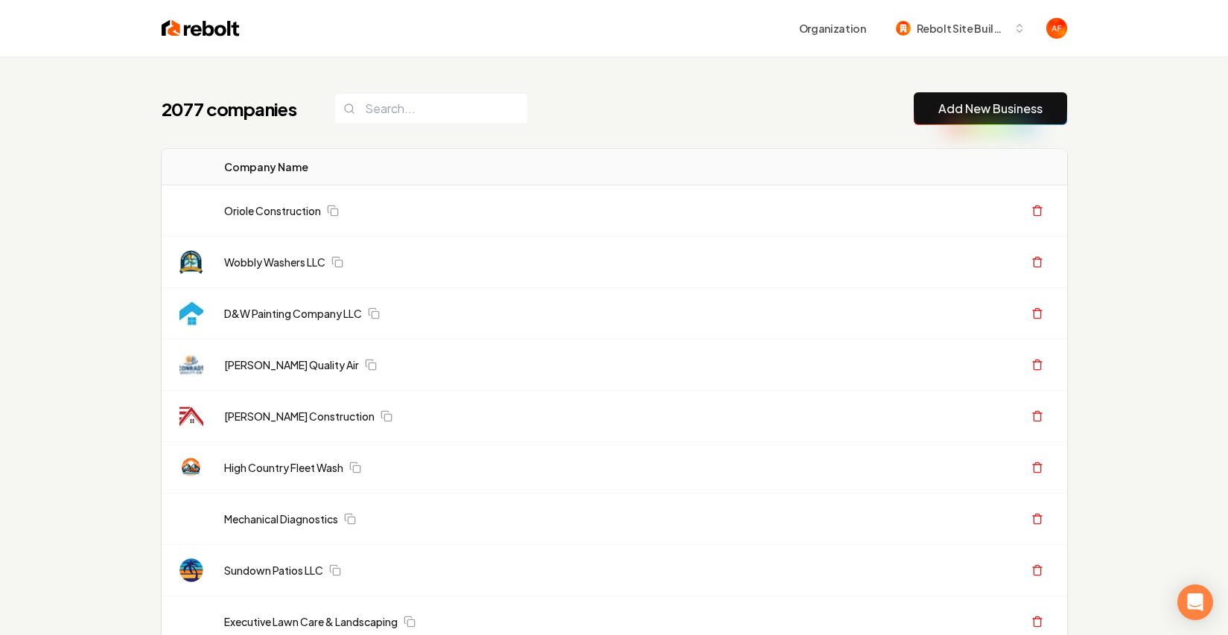
click at [339, 121] on input "search" at bounding box center [431, 108] width 194 height 31
click at [432, 113] on input "search" at bounding box center [431, 108] width 194 height 31
click at [480, 104] on input "search" at bounding box center [431, 108] width 194 height 31
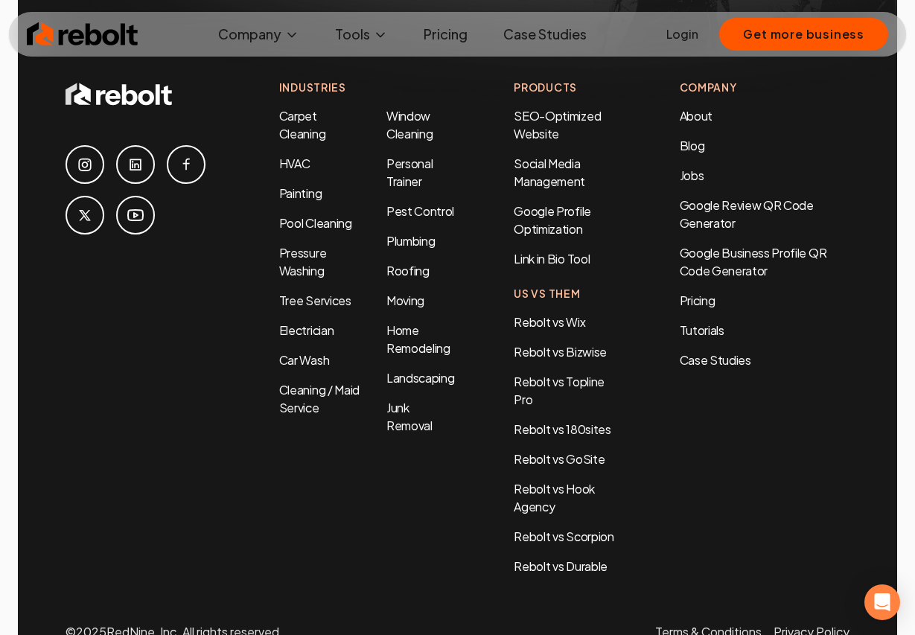
scroll to position [7179, 0]
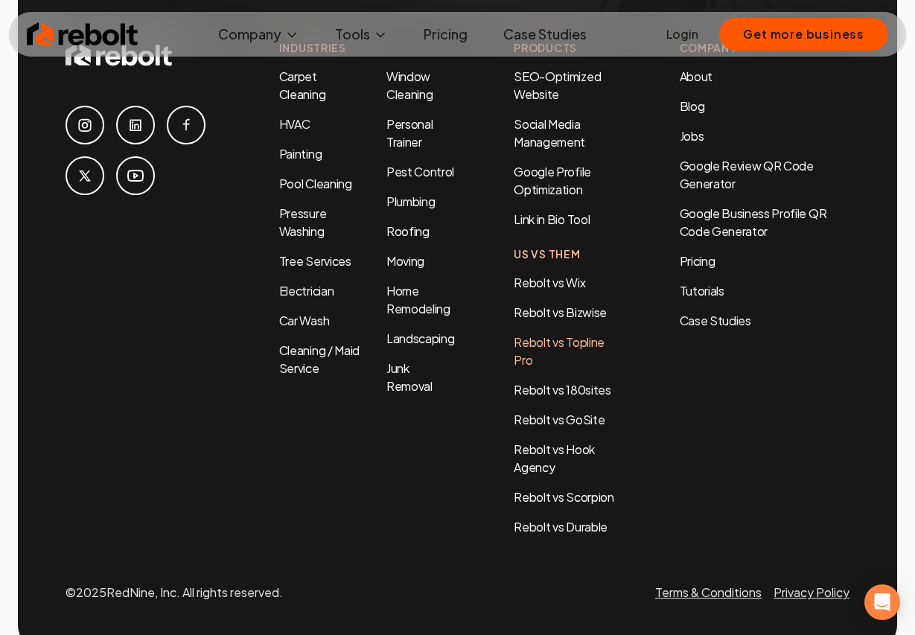
click at [556, 334] on link "Rebolt vs Topline Pro" at bounding box center [559, 351] width 91 height 34
